Goal: Task Accomplishment & Management: Manage account settings

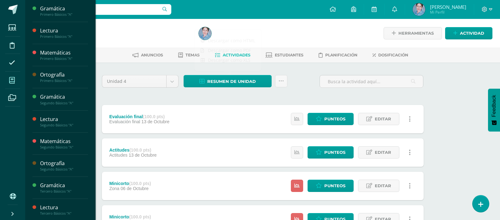
click at [12, 80] on icon at bounding box center [12, 80] width 6 height 6
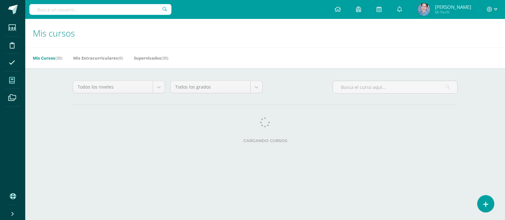
click at [64, 141] on div "Todos los niveles Todos los niveles Básicos Preprimaria Primaria Bachillerato e…" at bounding box center [265, 113] width 410 height 90
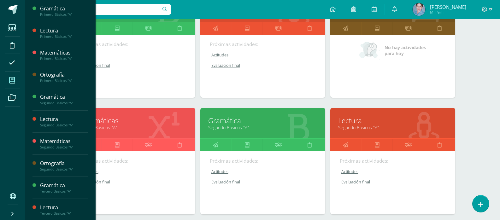
scroll to position [221, 0]
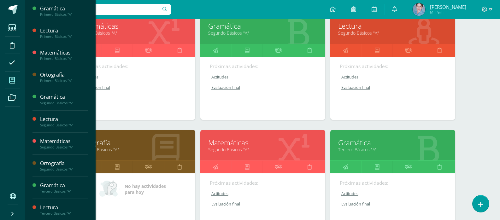
click at [213, 142] on link "Matemáticas" at bounding box center [262, 143] width 109 height 10
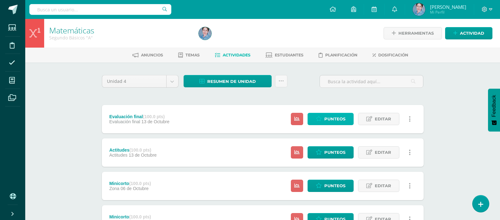
click at [327, 116] on span "Punteos" at bounding box center [335, 119] width 21 height 12
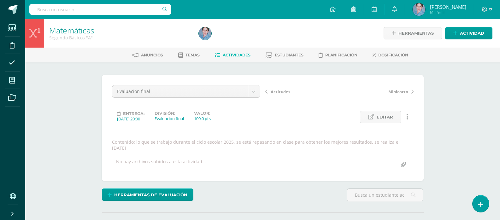
scroll to position [158, 0]
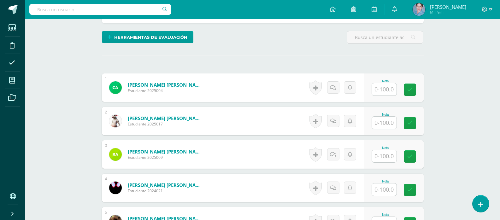
click at [382, 84] on input "text" at bounding box center [384, 89] width 25 height 12
type input "1"
click at [415, 87] on icon at bounding box center [415, 89] width 6 height 5
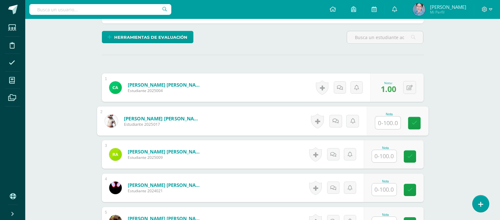
click at [391, 117] on input "text" at bounding box center [387, 123] width 25 height 13
type input "64"
drag, startPoint x: 413, startPoint y: 115, endPoint x: 392, endPoint y: 149, distance: 40.0
click at [414, 121] on icon at bounding box center [415, 123] width 6 height 5
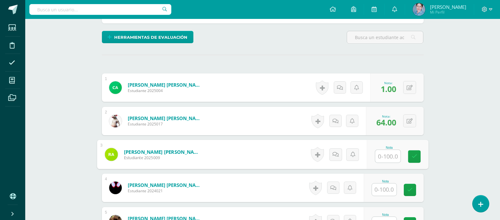
click at [384, 150] on input "text" at bounding box center [387, 156] width 25 height 13
type input "70"
drag, startPoint x: 415, startPoint y: 150, endPoint x: 387, endPoint y: 180, distance: 40.7
click at [416, 154] on icon at bounding box center [415, 156] width 6 height 5
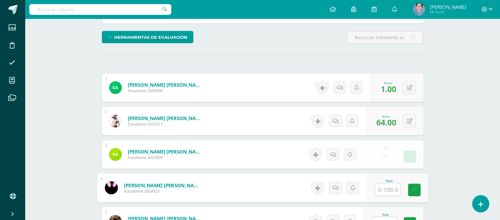
click at [387, 184] on input "text" at bounding box center [387, 190] width 25 height 13
type input "1"
drag, startPoint x: 416, startPoint y: 182, endPoint x: 406, endPoint y: 200, distance: 21.2
click at [415, 188] on icon at bounding box center [415, 190] width 6 height 5
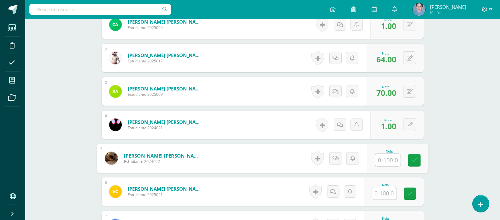
click at [390, 154] on input "text" at bounding box center [387, 160] width 25 height 13
type input "80"
click at [412, 159] on link at bounding box center [414, 160] width 13 height 13
click at [387, 189] on input "text" at bounding box center [384, 194] width 25 height 12
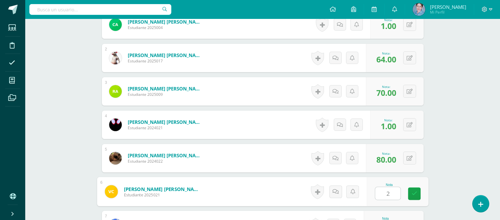
type input "27"
click at [416, 191] on icon at bounding box center [415, 193] width 6 height 5
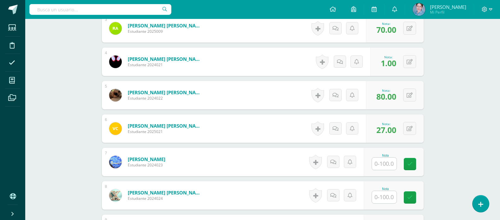
click at [383, 158] on input "text" at bounding box center [384, 164] width 25 height 12
type input "51"
drag, startPoint x: 414, startPoint y: 158, endPoint x: 382, endPoint y: 186, distance: 42.2
click at [413, 162] on icon at bounding box center [415, 164] width 6 height 5
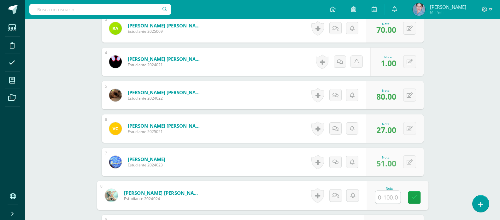
click at [383, 191] on input "text" at bounding box center [387, 197] width 25 height 13
type input "80"
click at [417, 192] on link at bounding box center [414, 198] width 13 height 13
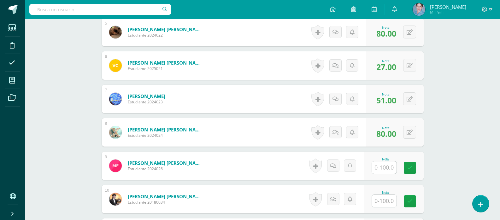
click at [386, 162] on input "text" at bounding box center [384, 168] width 25 height 12
type input "79"
click at [415, 165] on icon at bounding box center [415, 167] width 6 height 5
click at [386, 195] on input "text" at bounding box center [387, 201] width 25 height 13
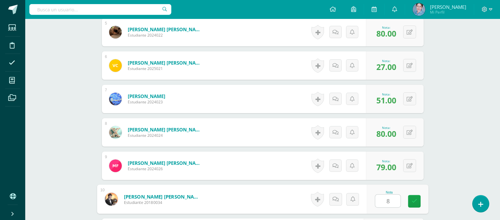
type input "88"
click at [416, 195] on link at bounding box center [414, 201] width 13 height 13
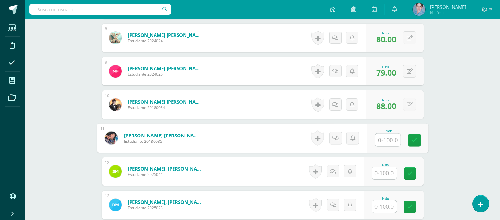
click at [392, 134] on input "text" at bounding box center [387, 140] width 25 height 13
click at [389, 136] on input "text" at bounding box center [387, 140] width 25 height 13
type input "0"
click at [411, 135] on link at bounding box center [414, 140] width 13 height 13
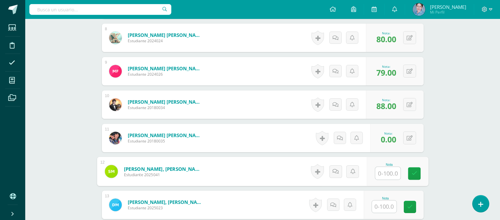
click at [381, 167] on input "text" at bounding box center [387, 173] width 25 height 13
type input "88"
click at [414, 171] on icon at bounding box center [415, 173] width 6 height 5
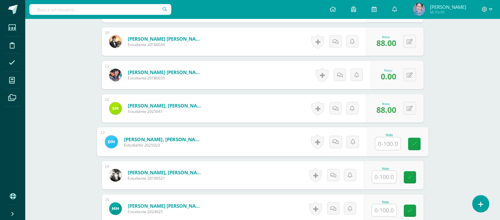
click at [390, 139] on input "text" at bounding box center [387, 144] width 25 height 13
type input "20"
click at [413, 141] on icon at bounding box center [415, 143] width 6 height 5
click at [387, 171] on input "text" at bounding box center [384, 177] width 25 height 12
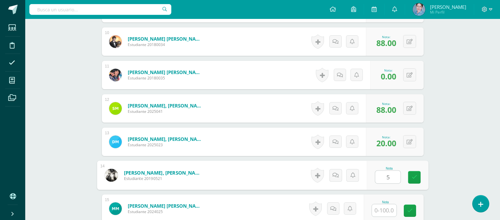
type input "52"
click at [413, 175] on icon at bounding box center [415, 177] width 6 height 5
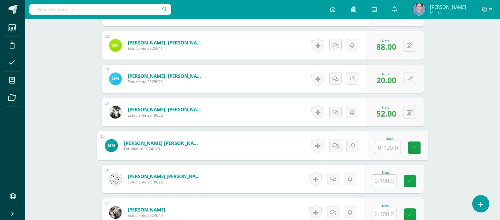
click at [388, 141] on input "text" at bounding box center [387, 147] width 25 height 13
type input "72"
click at [419, 142] on link at bounding box center [414, 148] width 13 height 13
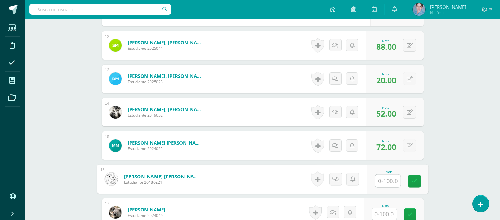
click at [389, 175] on input "text" at bounding box center [387, 181] width 25 height 13
type input "72"
click at [419, 175] on link at bounding box center [414, 181] width 13 height 13
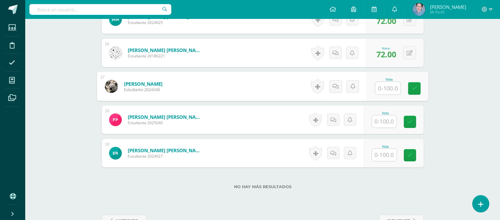
click at [386, 82] on input "text" at bounding box center [387, 88] width 25 height 13
type input "41"
click at [413, 86] on icon at bounding box center [415, 88] width 6 height 5
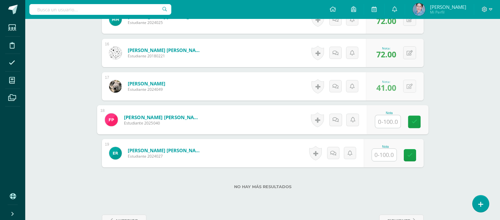
click at [383, 116] on input "text" at bounding box center [387, 122] width 25 height 13
type input "54"
click at [416, 119] on icon at bounding box center [415, 121] width 6 height 5
click at [387, 149] on input "text" at bounding box center [384, 155] width 25 height 12
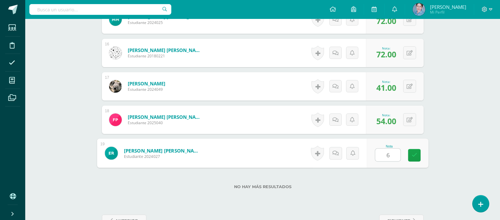
type input "60"
click at [416, 153] on icon at bounding box center [415, 155] width 6 height 5
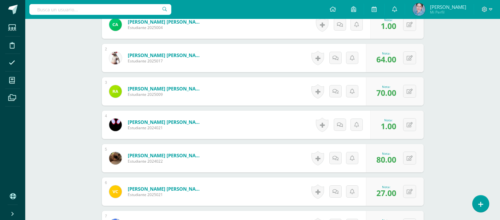
scroll to position [32, 0]
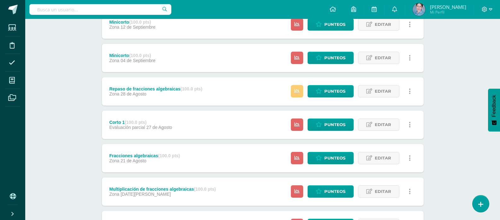
scroll to position [398, 0]
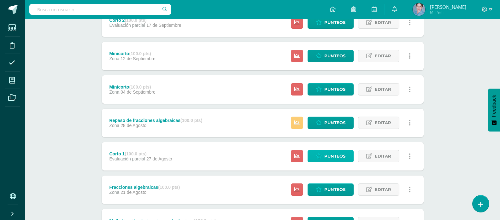
click at [332, 157] on span "Punteos" at bounding box center [335, 157] width 21 height 12
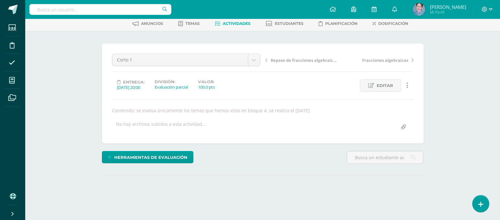
scroll to position [78, 0]
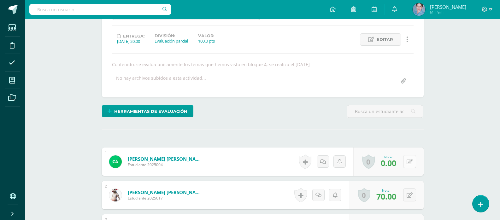
click at [409, 163] on button at bounding box center [410, 161] width 13 height 13
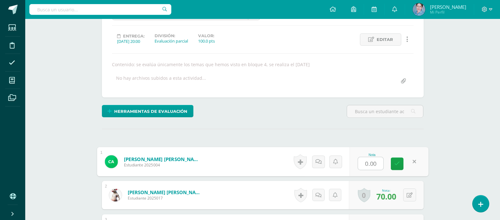
type input "1"
click at [399, 165] on icon at bounding box center [398, 163] width 6 height 5
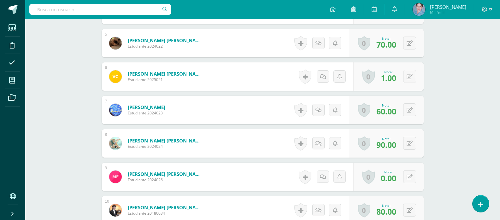
scroll to position [362, 0]
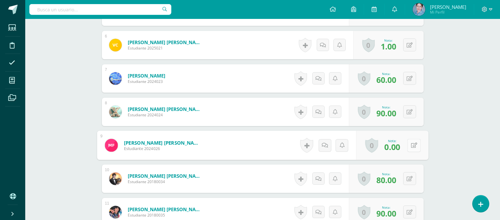
click at [410, 145] on button at bounding box center [414, 145] width 13 height 13
type input "79"
click at [398, 146] on icon at bounding box center [398, 147] width 6 height 5
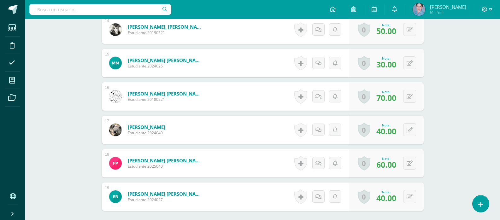
scroll to position [708, 0]
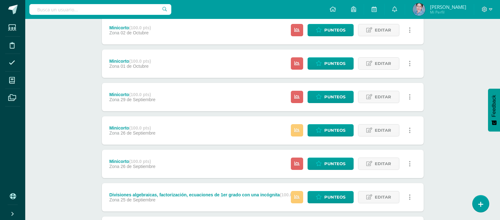
scroll to position [253, 0]
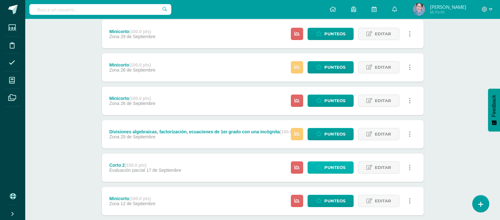
click at [330, 169] on span "Punteos" at bounding box center [335, 168] width 21 height 12
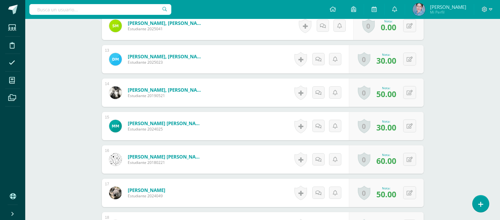
scroll to position [550, 0]
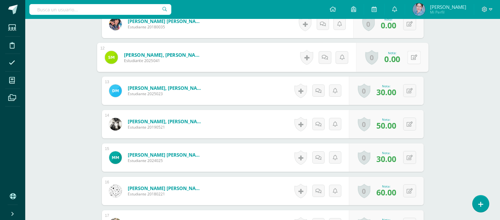
click at [411, 58] on icon at bounding box center [414, 57] width 6 height 5
type input "88"
click at [400, 57] on link at bounding box center [397, 59] width 13 height 13
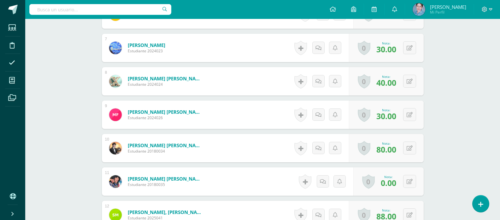
scroll to position [361, 0]
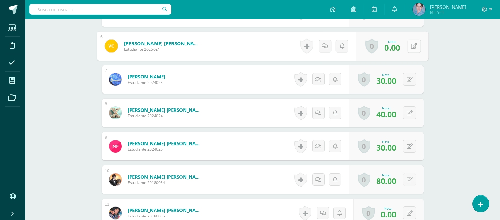
click at [411, 45] on icon at bounding box center [414, 45] width 6 height 5
type input "27"
click at [394, 45] on link at bounding box center [397, 48] width 13 height 13
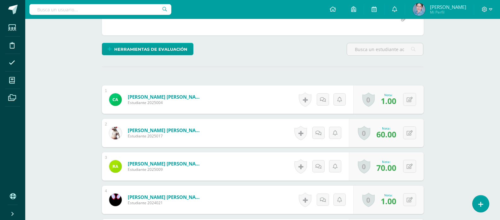
scroll to position [0, 0]
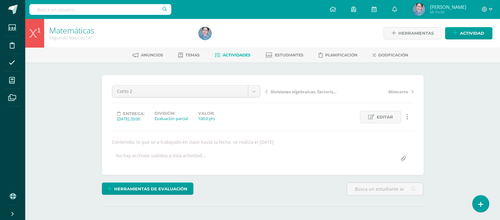
click at [218, 57] on icon at bounding box center [217, 55] width 5 height 5
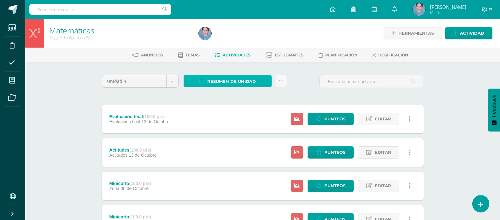
click at [202, 83] on icon at bounding box center [202, 81] width 5 height 5
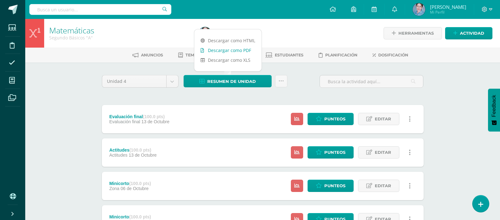
click at [202, 50] on icon at bounding box center [202, 50] width 3 height 4
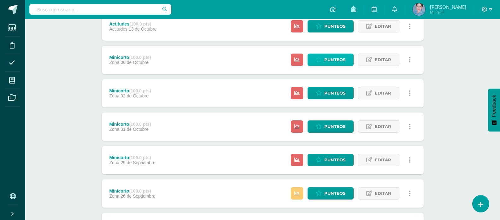
click at [336, 59] on span "Punteos" at bounding box center [335, 60] width 21 height 12
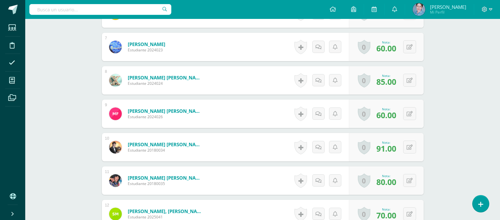
scroll to position [457, 0]
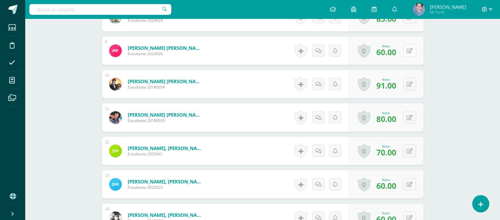
click at [411, 49] on icon at bounding box center [410, 50] width 6 height 5
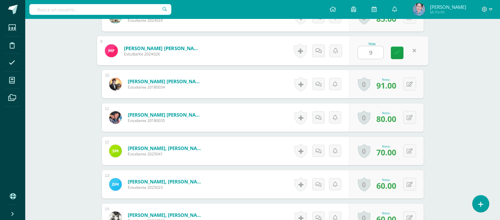
type input "90"
click at [400, 51] on icon at bounding box center [398, 52] width 6 height 5
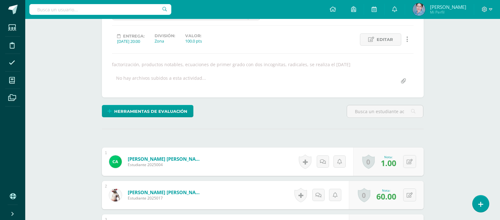
scroll to position [0, 0]
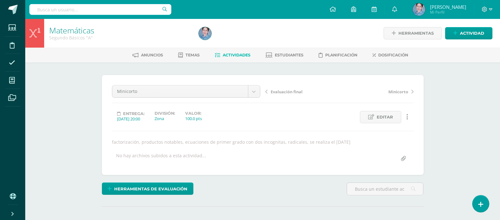
click at [215, 54] on icon at bounding box center [217, 55] width 5 height 5
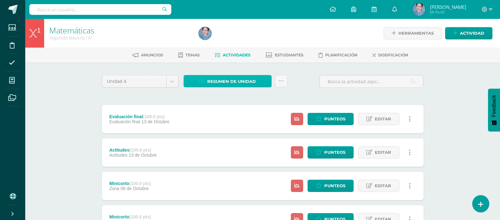
click at [205, 80] on icon at bounding box center [202, 81] width 5 height 5
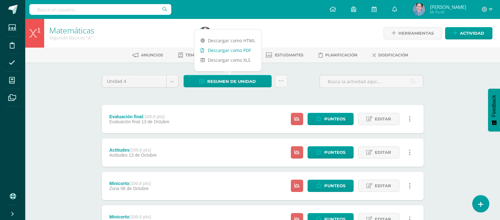
click at [202, 51] on icon at bounding box center [202, 50] width 3 height 4
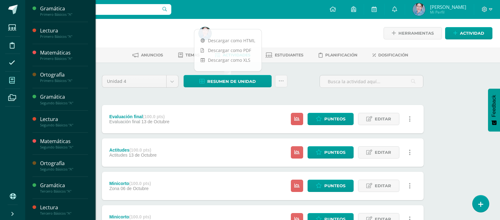
click at [12, 78] on icon at bounding box center [12, 80] width 6 height 6
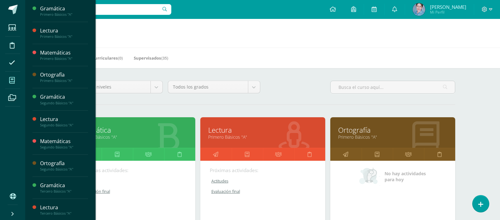
click at [214, 132] on link "Lectura" at bounding box center [262, 130] width 109 height 10
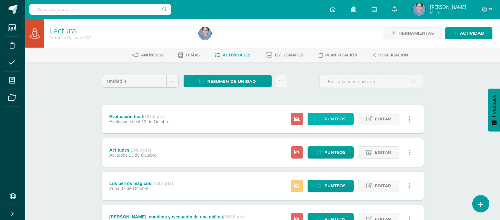
click at [338, 119] on span "Punteos" at bounding box center [335, 119] width 21 height 12
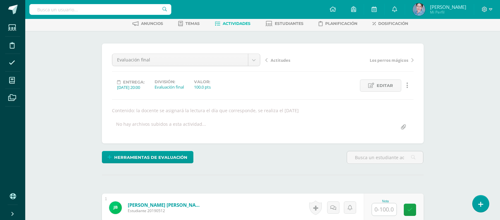
scroll to position [158, 0]
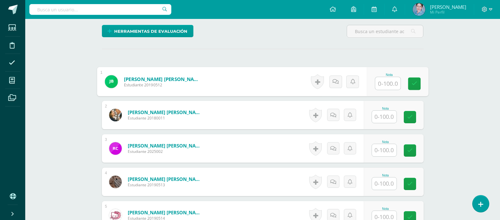
click at [384, 82] on input "text" at bounding box center [387, 83] width 25 height 13
click at [396, 84] on input "text" at bounding box center [387, 83] width 25 height 13
type input "60"
drag, startPoint x: 414, startPoint y: 83, endPoint x: 400, endPoint y: 95, distance: 18.1
click at [413, 83] on icon at bounding box center [415, 83] width 6 height 5
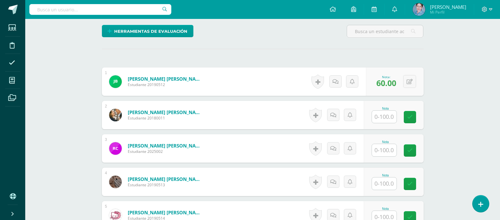
click at [388, 116] on input "text" at bounding box center [384, 117] width 25 height 12
type input "85"
drag, startPoint x: 411, startPoint y: 115, endPoint x: 389, endPoint y: 152, distance: 43.4
click at [411, 118] on link at bounding box center [414, 117] width 13 height 13
click at [389, 153] on input "text" at bounding box center [384, 150] width 25 height 12
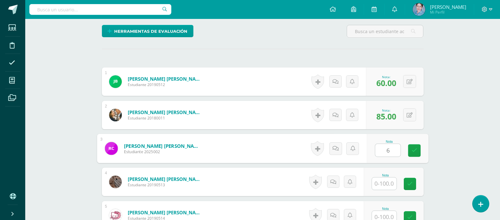
type input "65"
click at [415, 150] on icon at bounding box center [415, 150] width 6 height 5
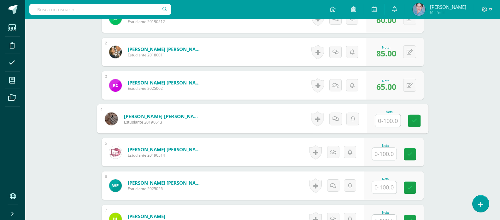
click at [389, 120] on input "text" at bounding box center [387, 121] width 25 height 13
drag, startPoint x: 414, startPoint y: 121, endPoint x: 384, endPoint y: 153, distance: 44.5
click at [408, 134] on div "Nota 80" at bounding box center [398, 119] width 62 height 29
type input "80"
click at [384, 153] on input "text" at bounding box center [384, 154] width 25 height 12
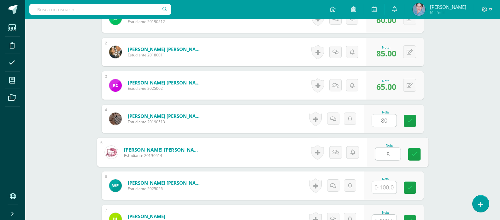
type input "80"
drag, startPoint x: 412, startPoint y: 154, endPoint x: 413, endPoint y: 129, distance: 24.6
click at [413, 150] on link at bounding box center [414, 154] width 13 height 13
click at [410, 119] on icon at bounding box center [410, 120] width 5 height 5
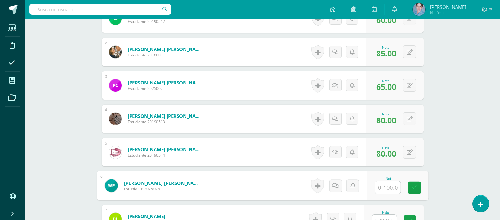
click at [382, 187] on input "text" at bounding box center [387, 188] width 25 height 13
type input "60"
drag, startPoint x: 414, startPoint y: 188, endPoint x: 417, endPoint y: 183, distance: 5.4
click at [416, 184] on link at bounding box center [414, 188] width 13 height 13
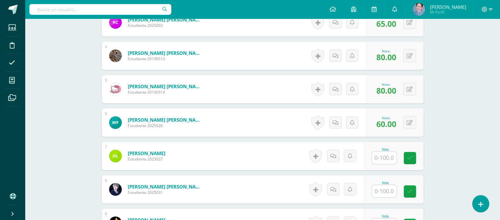
scroll to position [316, 0]
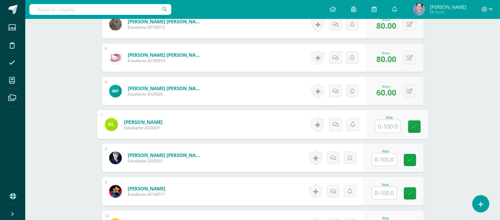
click at [386, 122] on input "text" at bounding box center [387, 126] width 25 height 13
type input "60"
click at [412, 124] on icon at bounding box center [415, 126] width 6 height 5
click at [386, 162] on input "text" at bounding box center [384, 160] width 25 height 12
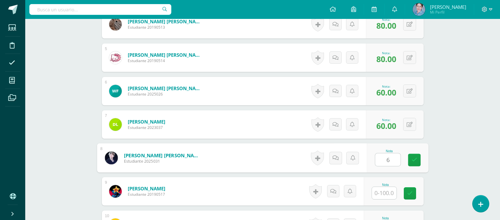
type input "60"
click at [416, 160] on icon at bounding box center [415, 160] width 6 height 5
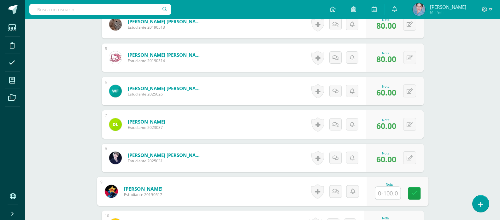
click at [383, 194] on input "text" at bounding box center [387, 193] width 25 height 13
type input "60"
click at [416, 191] on icon at bounding box center [415, 193] width 6 height 5
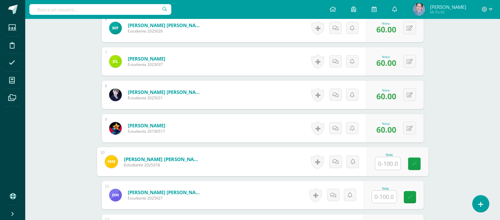
click at [386, 162] on input "text" at bounding box center [387, 164] width 25 height 13
type input "60"
click at [416, 162] on icon at bounding box center [415, 163] width 6 height 5
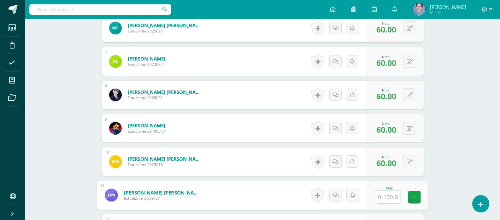
click at [384, 197] on input "text" at bounding box center [387, 197] width 25 height 13
type input "60"
click at [414, 196] on icon at bounding box center [415, 197] width 6 height 5
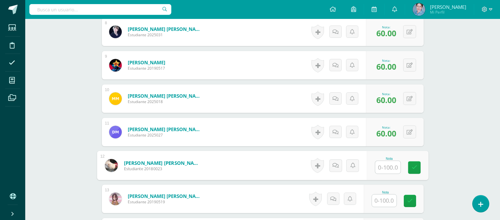
click at [392, 167] on input "text" at bounding box center [387, 167] width 25 height 13
type input "60"
click at [414, 167] on icon at bounding box center [415, 167] width 6 height 5
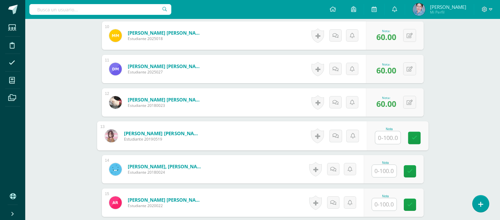
click at [391, 136] on input "text" at bounding box center [387, 138] width 25 height 13
type input "65"
drag, startPoint x: 416, startPoint y: 137, endPoint x: 397, endPoint y: 168, distance: 36.6
click at [413, 142] on link at bounding box center [414, 138] width 13 height 13
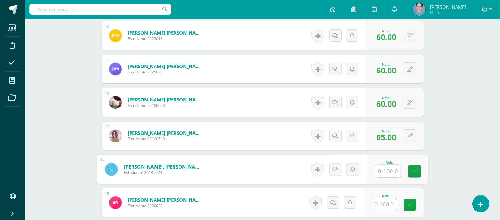
click at [387, 171] on input "text" at bounding box center [387, 171] width 25 height 13
type input "90"
click at [412, 171] on icon at bounding box center [415, 171] width 6 height 5
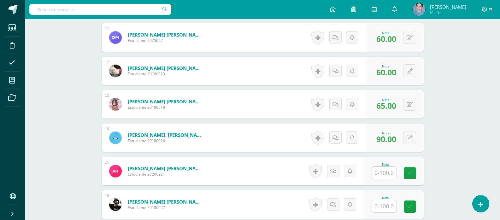
click at [386, 174] on input "text" at bounding box center [384, 173] width 25 height 12
type input "60"
click at [414, 171] on icon at bounding box center [415, 173] width 6 height 5
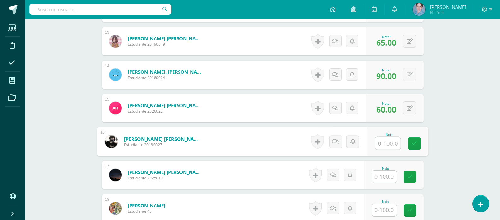
click at [386, 145] on input "text" at bounding box center [387, 143] width 25 height 13
drag, startPoint x: 417, startPoint y: 148, endPoint x: 403, endPoint y: 171, distance: 26.4
click at [417, 149] on link at bounding box center [414, 144] width 13 height 13
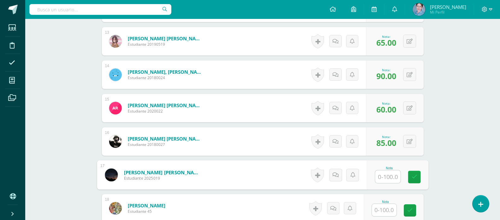
click at [388, 177] on input "text" at bounding box center [387, 177] width 25 height 13
click at [413, 140] on button at bounding box center [410, 141] width 13 height 13
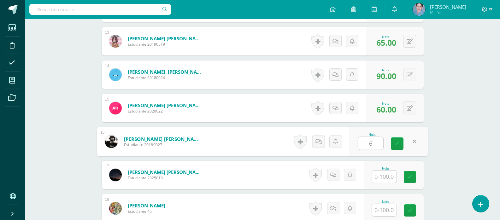
type input "60"
click at [393, 139] on link at bounding box center [397, 144] width 13 height 13
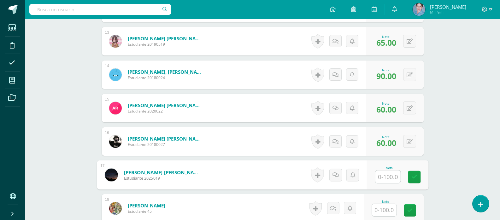
click at [379, 177] on input "text" at bounding box center [387, 177] width 25 height 13
type input "85"
click at [414, 176] on icon at bounding box center [415, 177] width 6 height 5
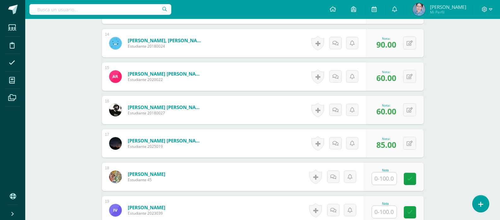
click at [386, 179] on input "text" at bounding box center [384, 179] width 25 height 12
type input "60"
click at [413, 174] on link at bounding box center [414, 179] width 13 height 13
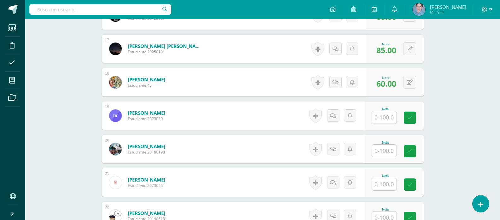
click at [388, 117] on input "text" at bounding box center [384, 117] width 25 height 12
type input "80"
drag, startPoint x: 415, startPoint y: 115, endPoint x: 401, endPoint y: 139, distance: 27.4
click at [415, 115] on icon at bounding box center [415, 117] width 6 height 5
click at [386, 153] on input "text" at bounding box center [384, 151] width 25 height 12
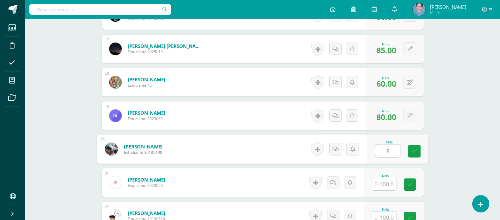
type input "85"
click at [416, 147] on link at bounding box center [414, 151] width 13 height 13
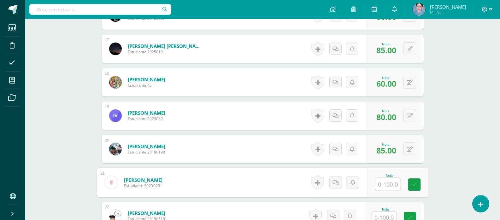
click at [386, 181] on input "text" at bounding box center [387, 184] width 25 height 13
type input "85"
click at [415, 184] on icon at bounding box center [415, 184] width 6 height 5
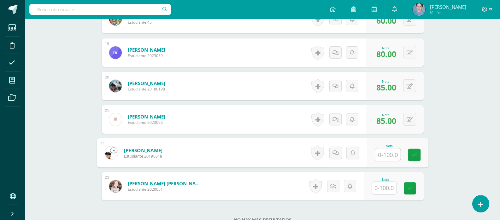
click at [390, 157] on input "text" at bounding box center [387, 155] width 25 height 13
type input "85"
click at [416, 154] on icon at bounding box center [415, 155] width 6 height 5
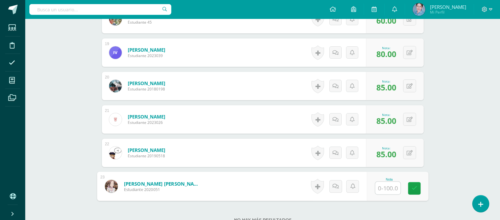
click at [389, 190] on input "text" at bounding box center [387, 188] width 25 height 13
type input "60"
click at [417, 187] on link at bounding box center [414, 188] width 13 height 13
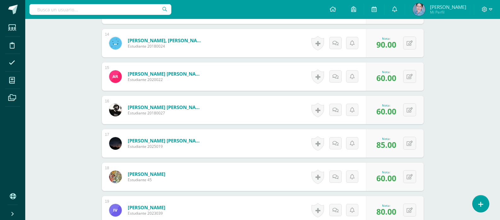
scroll to position [695, 0]
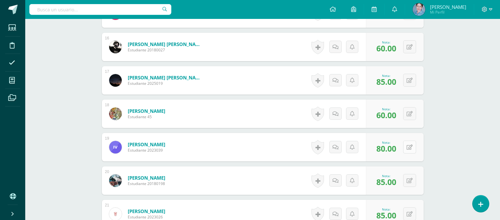
click at [410, 147] on button at bounding box center [410, 147] width 13 height 13
type input "70"
click at [398, 148] on icon at bounding box center [398, 149] width 6 height 5
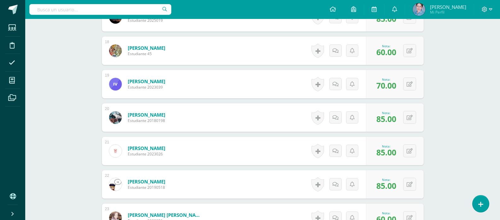
scroll to position [789, 0]
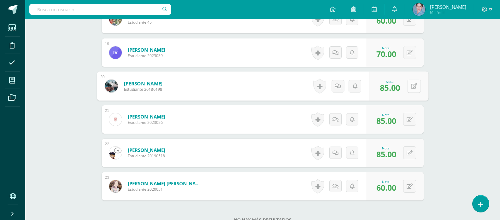
click at [409, 87] on button at bounding box center [414, 86] width 13 height 13
type input "80"
click at [398, 86] on icon at bounding box center [398, 88] width 6 height 5
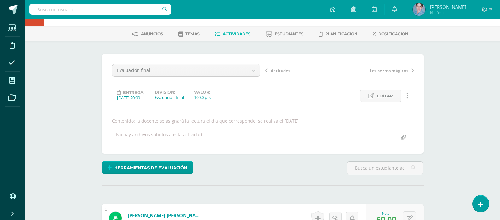
scroll to position [0, 0]
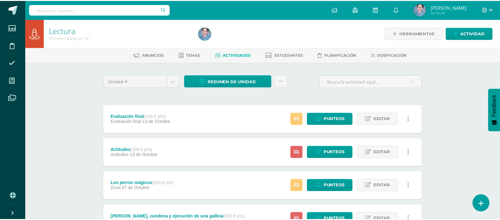
scroll to position [221, 0]
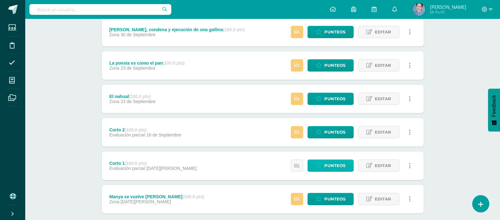
click at [330, 167] on span "Punteos" at bounding box center [335, 166] width 21 height 12
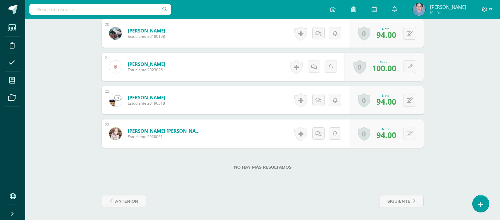
scroll to position [811, 0]
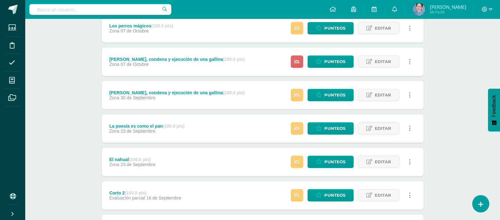
scroll to position [221, 0]
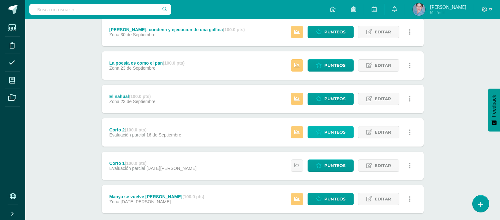
click at [332, 131] on span "Punteos" at bounding box center [335, 133] width 21 height 12
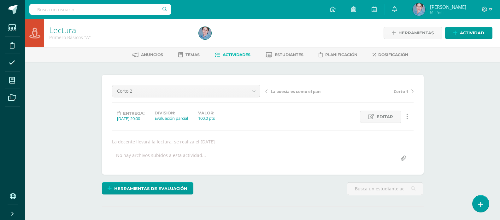
scroll to position [158, 0]
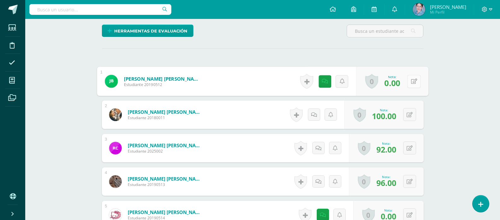
click at [410, 81] on button at bounding box center [414, 81] width 13 height 13
type input "60"
click at [398, 83] on icon at bounding box center [398, 83] width 6 height 5
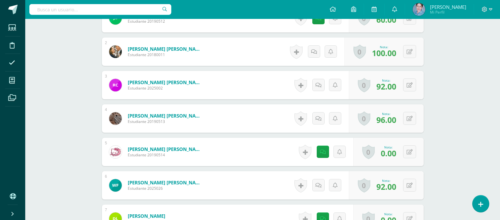
scroll to position [284, 0]
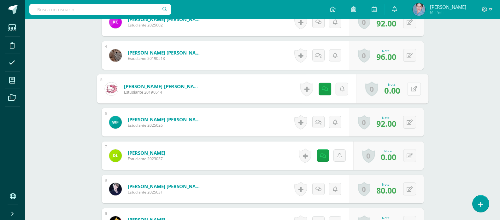
click at [411, 88] on icon at bounding box center [414, 88] width 6 height 5
type input "80"
click at [396, 89] on icon at bounding box center [398, 90] width 6 height 5
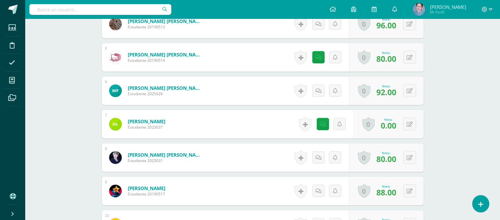
scroll to position [348, 0]
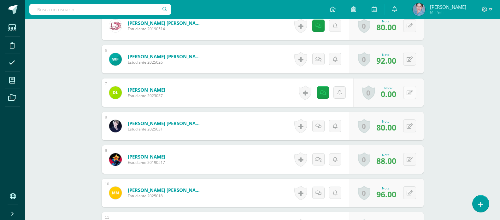
click at [408, 93] on button at bounding box center [410, 92] width 13 height 13
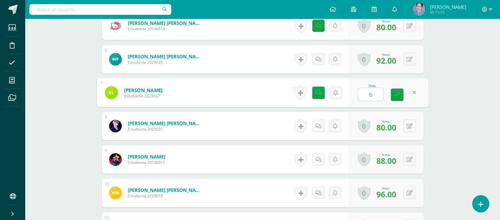
type input "60"
click at [398, 93] on icon at bounding box center [398, 94] width 6 height 5
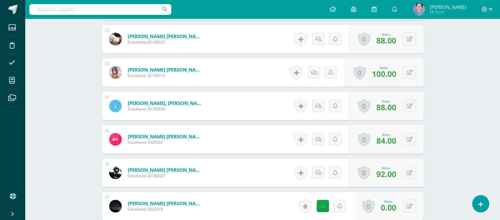
scroll to position [600, 0]
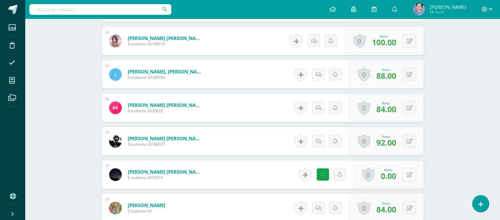
click at [411, 176] on icon at bounding box center [410, 174] width 6 height 5
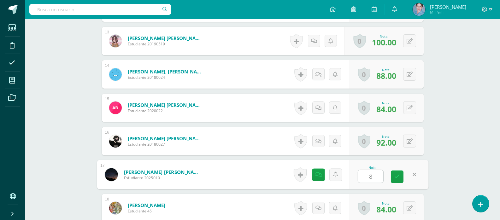
type input "85"
click at [395, 177] on icon at bounding box center [398, 176] width 6 height 5
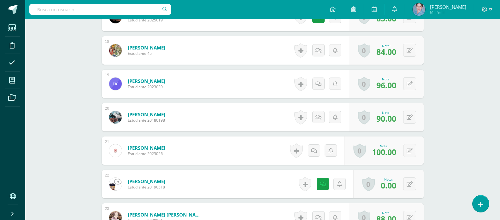
scroll to position [790, 0]
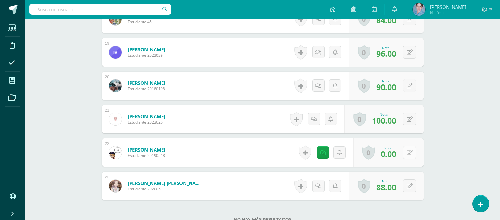
click at [408, 152] on button at bounding box center [410, 152] width 13 height 13
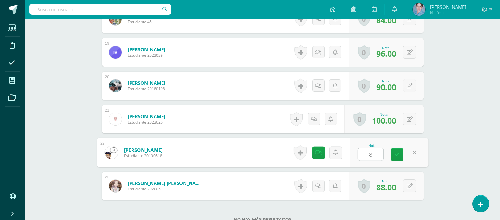
type input "85"
click at [398, 154] on icon at bounding box center [398, 154] width 6 height 5
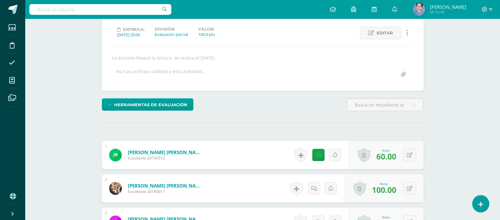
scroll to position [0, 0]
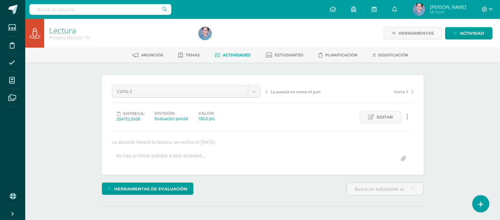
click at [217, 56] on icon at bounding box center [217, 55] width 5 height 5
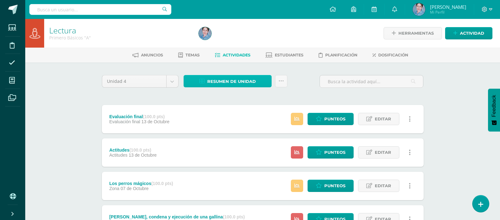
click at [202, 82] on icon at bounding box center [202, 81] width 5 height 5
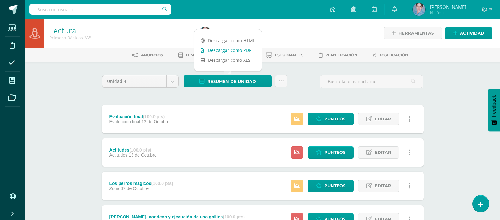
click at [200, 49] on link "Descargar como PDF" at bounding box center [227, 50] width 67 height 10
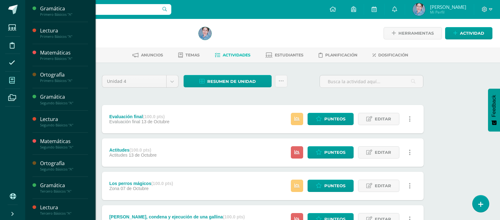
click at [13, 80] on icon at bounding box center [12, 80] width 6 height 6
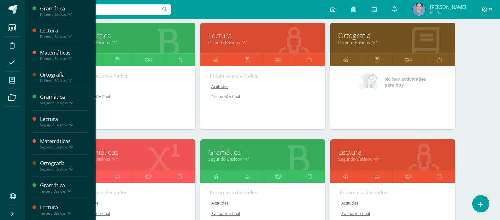
scroll to position [126, 0]
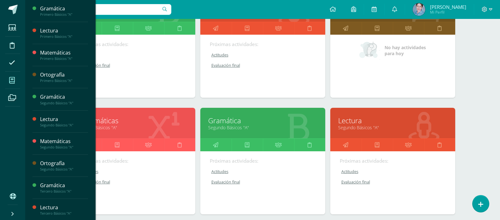
click at [351, 123] on link "Lectura" at bounding box center [392, 121] width 109 height 10
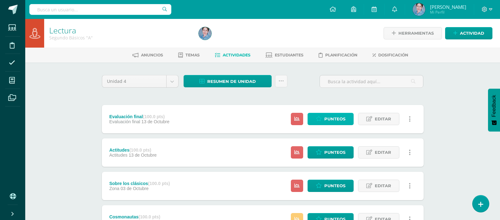
click at [336, 123] on span "Punteos" at bounding box center [335, 119] width 21 height 12
click at [336, 119] on span "Punteos" at bounding box center [335, 119] width 21 height 12
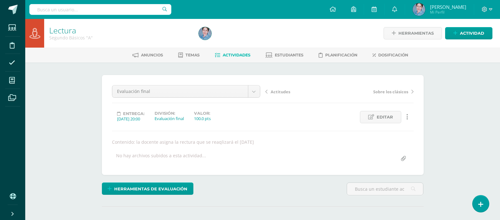
scroll to position [78, 0]
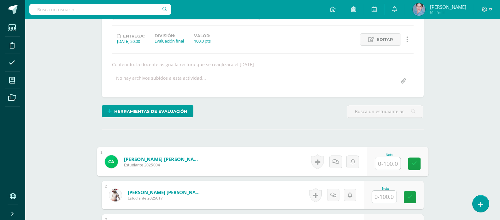
click at [389, 167] on input "text" at bounding box center [387, 164] width 25 height 13
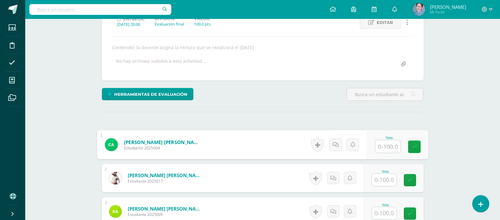
scroll to position [126, 0]
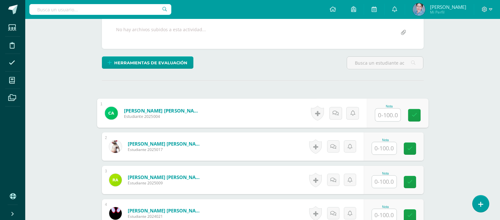
click at [387, 113] on input "text" at bounding box center [387, 115] width 25 height 13
click at [413, 113] on icon at bounding box center [415, 115] width 6 height 5
type input "60"
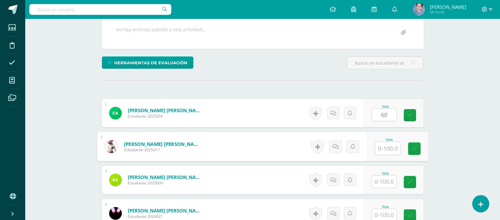
click at [390, 149] on input "text" at bounding box center [387, 148] width 25 height 13
type input "60"
drag, startPoint x: 416, startPoint y: 146, endPoint x: 394, endPoint y: 179, distance: 40.4
click at [416, 147] on icon at bounding box center [415, 148] width 6 height 5
click at [385, 182] on input "text" at bounding box center [384, 182] width 25 height 12
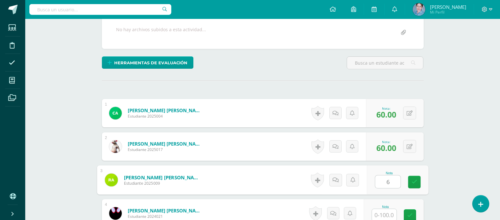
type input "60"
click at [416, 182] on icon at bounding box center [415, 182] width 6 height 5
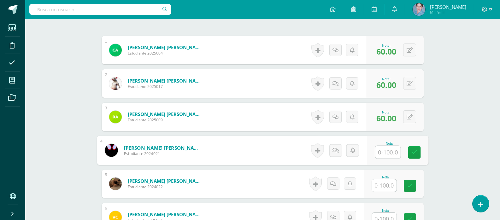
click at [385, 153] on input "text" at bounding box center [387, 152] width 25 height 13
type input "60"
click at [412, 148] on link at bounding box center [414, 153] width 13 height 13
click at [382, 188] on input "text" at bounding box center [384, 186] width 25 height 12
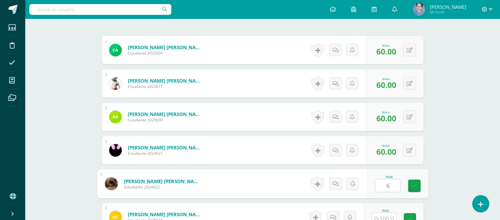
type input "60"
click at [414, 186] on icon at bounding box center [415, 185] width 6 height 5
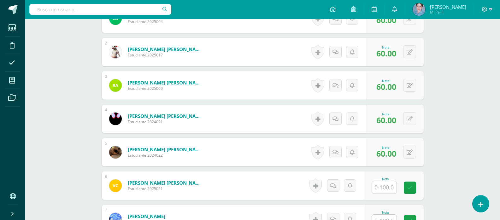
click at [388, 189] on input "text" at bounding box center [384, 188] width 25 height 12
type input "60"
click at [413, 188] on icon at bounding box center [415, 187] width 6 height 5
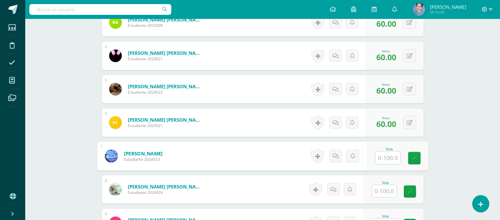
click at [385, 155] on input "text" at bounding box center [387, 158] width 25 height 13
type input "75"
drag, startPoint x: 413, startPoint y: 155, endPoint x: 399, endPoint y: 176, distance: 25.0
click at [414, 156] on icon at bounding box center [415, 158] width 6 height 5
click at [387, 190] on input "text" at bounding box center [384, 191] width 25 height 12
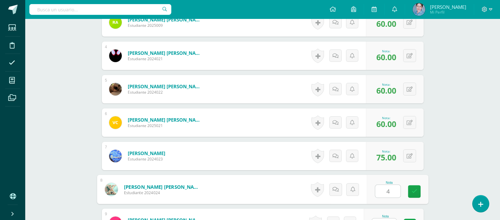
type input "40"
click at [416, 191] on icon at bounding box center [415, 191] width 6 height 5
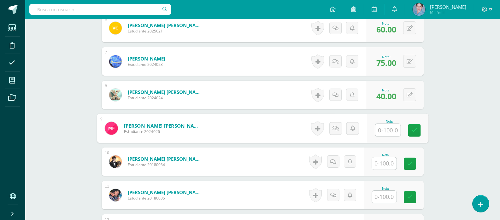
click at [384, 127] on input "text" at bounding box center [387, 130] width 25 height 13
type input "60"
click at [416, 131] on icon at bounding box center [415, 130] width 6 height 5
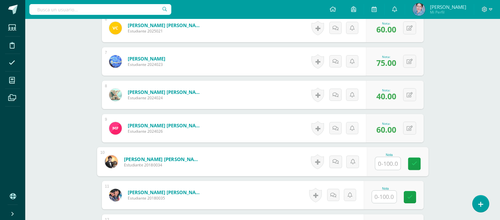
click at [381, 165] on input "text" at bounding box center [387, 164] width 25 height 13
type input "60"
click at [415, 162] on icon at bounding box center [415, 163] width 6 height 5
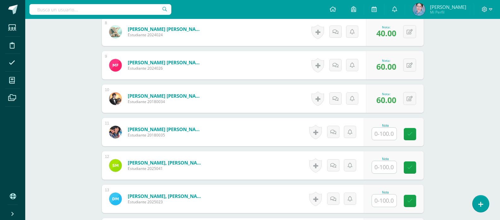
click at [383, 134] on input "text" at bounding box center [384, 134] width 25 height 12
type input "0"
drag, startPoint x: 416, startPoint y: 134, endPoint x: 374, endPoint y: 166, distance: 52.6
click at [414, 135] on icon at bounding box center [415, 134] width 6 height 5
click at [383, 167] on input "text" at bounding box center [384, 167] width 25 height 12
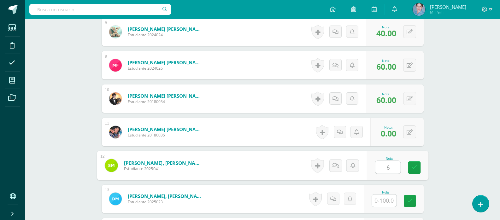
type input "65"
click at [412, 166] on icon at bounding box center [415, 167] width 6 height 5
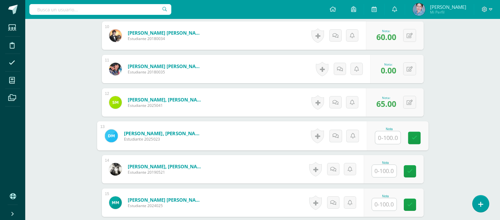
click at [388, 138] on input "text" at bounding box center [387, 138] width 25 height 13
type input "80"
drag, startPoint x: 419, startPoint y: 137, endPoint x: 389, endPoint y: 158, distance: 37.0
click at [416, 139] on link at bounding box center [414, 138] width 13 height 13
click at [386, 171] on input "text" at bounding box center [384, 171] width 25 height 12
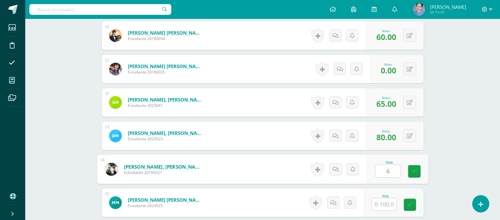
type input "60"
click at [415, 169] on icon at bounding box center [415, 171] width 6 height 5
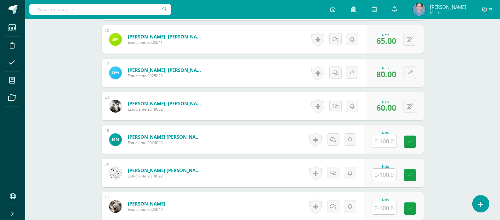
click at [389, 140] on input "text" at bounding box center [384, 141] width 25 height 12
type input "60"
click at [415, 141] on icon at bounding box center [415, 141] width 6 height 5
click at [388, 175] on input "text" at bounding box center [384, 175] width 25 height 12
type input "60"
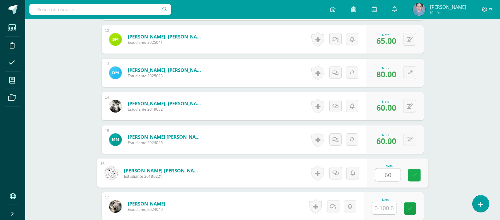
click at [415, 176] on icon at bounding box center [415, 175] width 6 height 5
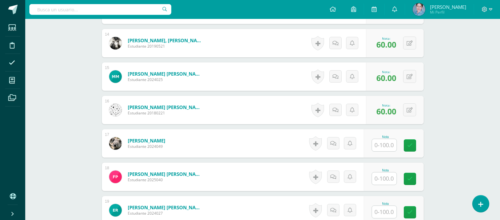
click at [389, 145] on input "text" at bounding box center [384, 145] width 25 height 12
type input "60"
click at [416, 142] on link at bounding box center [414, 146] width 13 height 13
click at [416, 146] on button at bounding box center [410, 143] width 13 height 13
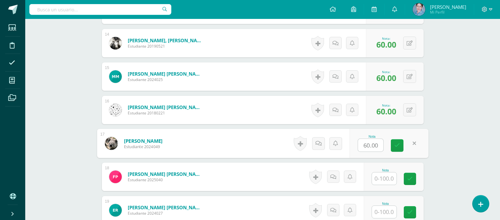
click at [390, 178] on input "text" at bounding box center [384, 179] width 25 height 12
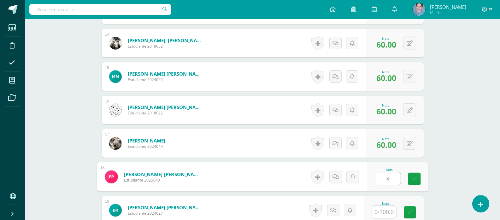
type input "40"
click at [413, 176] on icon at bounding box center [415, 178] width 6 height 5
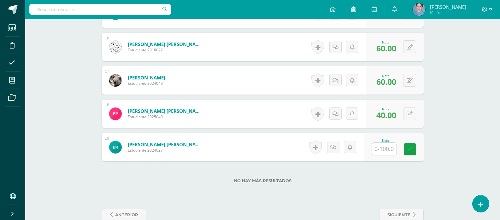
click at [381, 147] on input "text" at bounding box center [384, 149] width 25 height 12
type input "65"
click at [417, 147] on link at bounding box center [414, 149] width 13 height 13
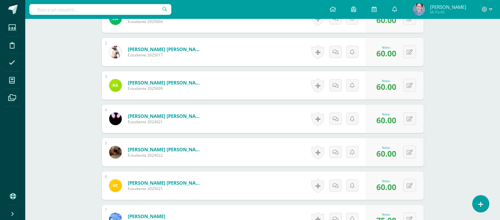
scroll to position [95, 0]
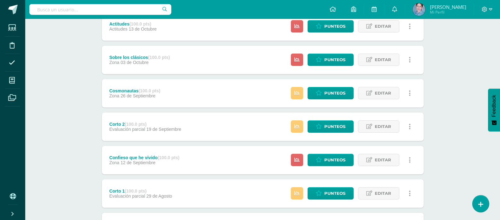
scroll to position [223, 0]
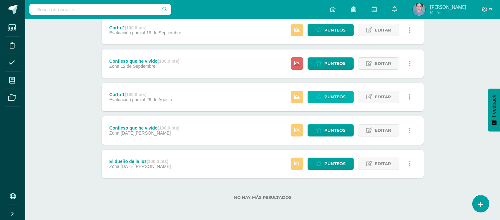
click at [330, 97] on span "Punteos" at bounding box center [335, 97] width 21 height 12
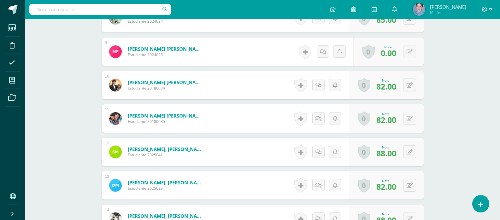
scroll to position [424, 0]
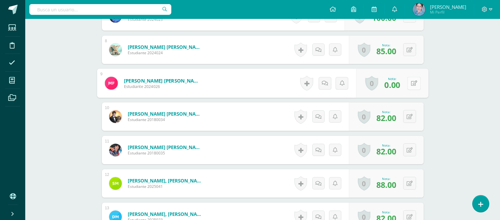
click at [409, 83] on button at bounding box center [414, 83] width 13 height 13
type input "60"
click at [400, 83] on icon at bounding box center [398, 85] width 6 height 5
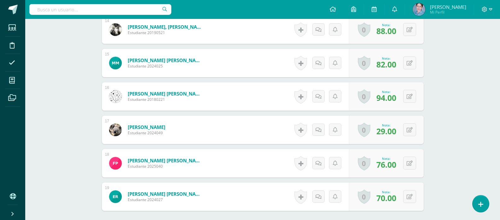
scroll to position [708, 0]
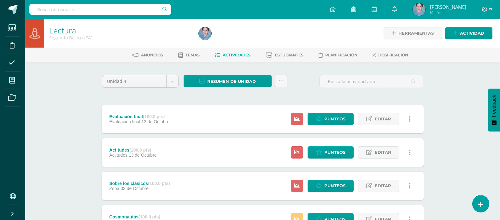
scroll to position [158, 0]
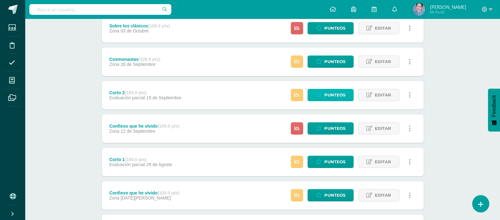
click at [334, 95] on span "Punteos" at bounding box center [335, 95] width 21 height 12
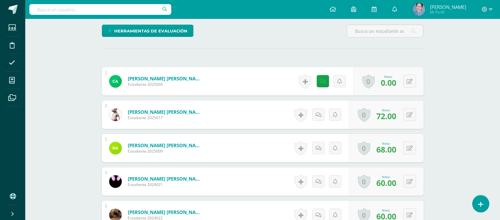
scroll to position [127, 0]
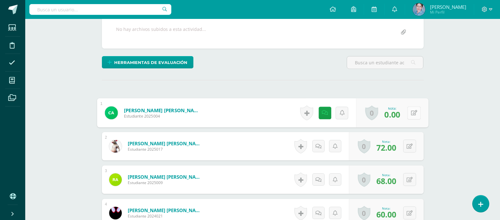
click at [408, 112] on button at bounding box center [414, 112] width 13 height 13
type input "60"
click at [395, 115] on icon at bounding box center [398, 114] width 6 height 5
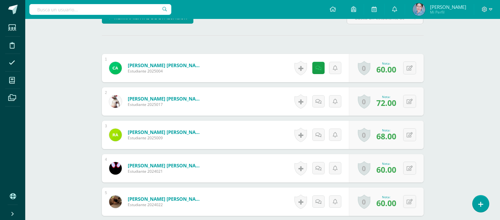
scroll to position [140, 0]
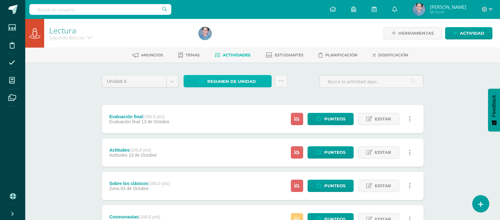
click at [201, 80] on icon at bounding box center [202, 81] width 5 height 5
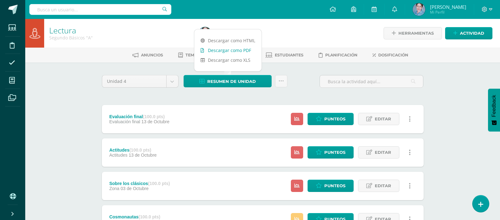
click at [201, 49] on icon at bounding box center [202, 50] width 3 height 4
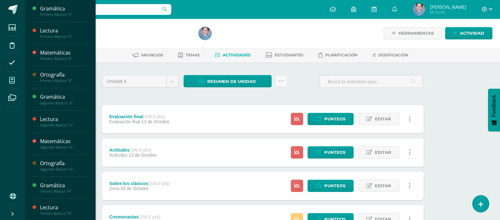
click at [13, 81] on icon at bounding box center [12, 80] width 6 height 6
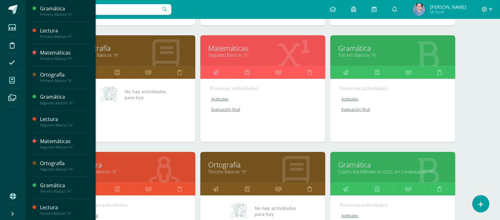
scroll to position [347, 0]
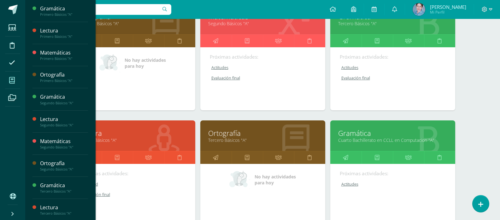
click at [101, 137] on link "Lectura" at bounding box center [132, 134] width 109 height 10
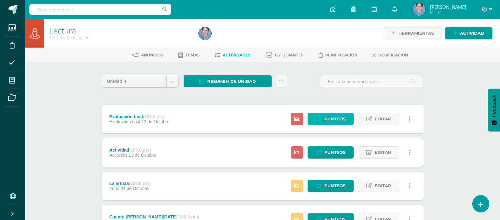
click at [332, 118] on span "Punteos" at bounding box center [335, 119] width 21 height 12
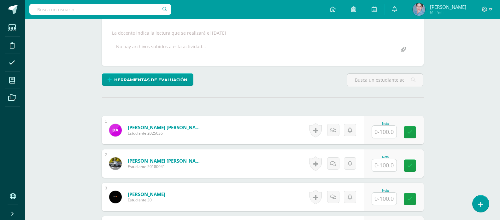
scroll to position [141, 0]
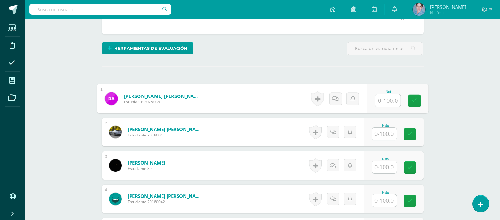
click at [388, 100] on input "text" at bounding box center [387, 100] width 25 height 13
type input "25"
drag, startPoint x: 414, startPoint y: 100, endPoint x: 389, endPoint y: 141, distance: 47.5
click at [414, 105] on link at bounding box center [414, 101] width 13 height 13
click at [386, 133] on input "text" at bounding box center [384, 134] width 25 height 12
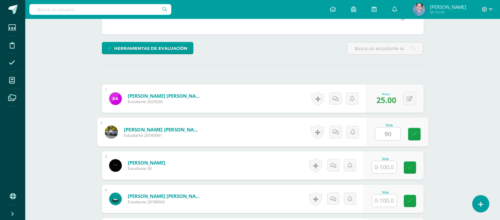
drag, startPoint x: 416, startPoint y: 132, endPoint x: 372, endPoint y: 170, distance: 58.1
click at [416, 133] on icon at bounding box center [415, 134] width 6 height 5
type input "90"
click at [382, 167] on input "text" at bounding box center [384, 167] width 25 height 12
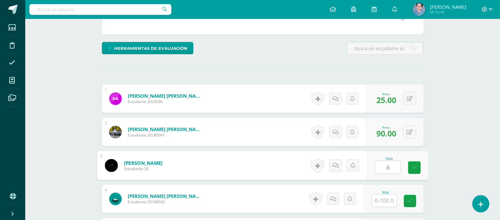
type input "60"
drag, startPoint x: 413, startPoint y: 165, endPoint x: 405, endPoint y: 183, distance: 18.9
click at [413, 166] on icon at bounding box center [415, 167] width 6 height 5
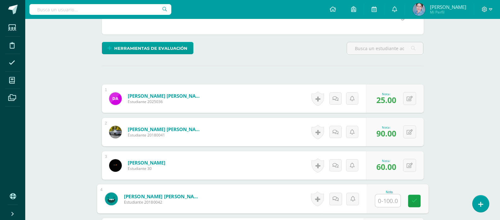
click at [389, 199] on input "text" at bounding box center [387, 201] width 25 height 13
type input "75"
click at [415, 199] on icon at bounding box center [415, 201] width 6 height 5
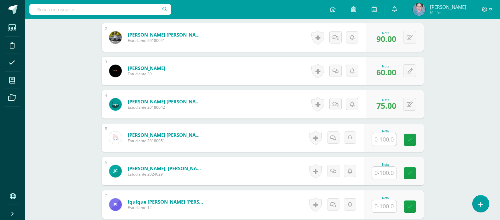
click at [388, 138] on input "text" at bounding box center [384, 140] width 25 height 12
type input "95"
click at [415, 141] on icon at bounding box center [415, 139] width 6 height 5
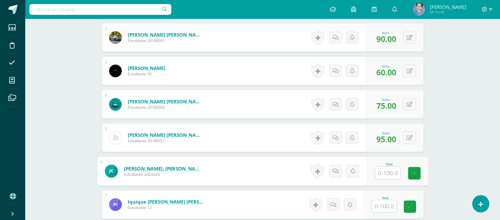
click at [387, 173] on input "text" at bounding box center [387, 173] width 25 height 13
type input "60"
click at [412, 173] on icon at bounding box center [415, 173] width 6 height 5
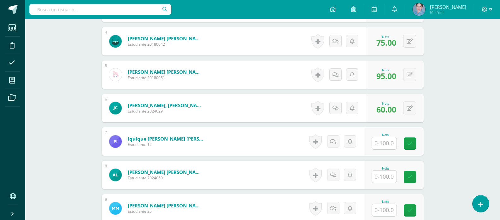
click at [385, 143] on input "text" at bounding box center [384, 143] width 25 height 12
type input "90"
click at [414, 143] on icon at bounding box center [415, 143] width 6 height 5
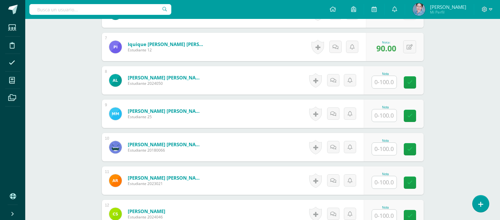
click at [385, 83] on input "text" at bounding box center [384, 82] width 25 height 12
type input "75"
click at [416, 82] on icon at bounding box center [415, 82] width 6 height 5
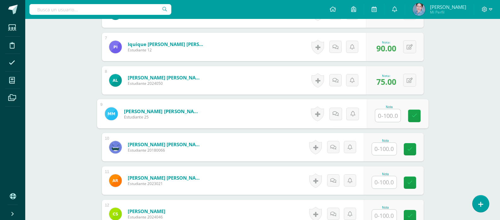
click at [380, 114] on input "text" at bounding box center [387, 116] width 25 height 13
drag, startPoint x: 415, startPoint y: 117, endPoint x: 387, endPoint y: 145, distance: 39.7
click at [410, 123] on div "Nota 60" at bounding box center [398, 113] width 62 height 29
type input "60"
click at [386, 147] on input "text" at bounding box center [384, 149] width 25 height 12
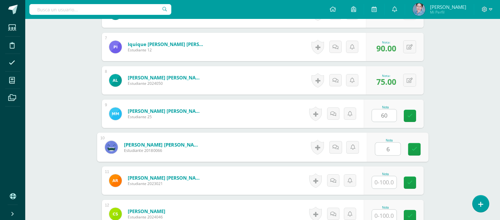
type input "60"
drag, startPoint x: 410, startPoint y: 114, endPoint x: 410, endPoint y: 135, distance: 20.8
click at [410, 118] on icon at bounding box center [410, 115] width 5 height 5
click at [411, 150] on link at bounding box center [414, 149] width 13 height 13
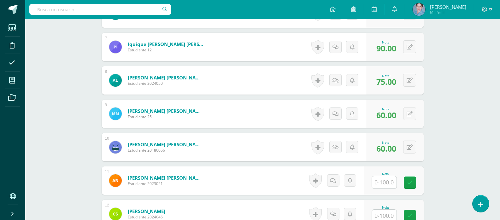
scroll to position [457, 0]
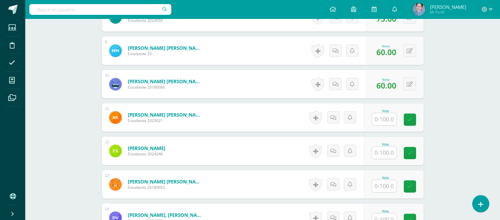
click at [381, 121] on input "text" at bounding box center [384, 119] width 25 height 12
drag, startPoint x: 416, startPoint y: 119, endPoint x: 397, endPoint y: 143, distance: 31.3
click at [414, 125] on link at bounding box center [414, 120] width 13 height 13
type input "85"
click at [388, 153] on input "text" at bounding box center [384, 153] width 25 height 12
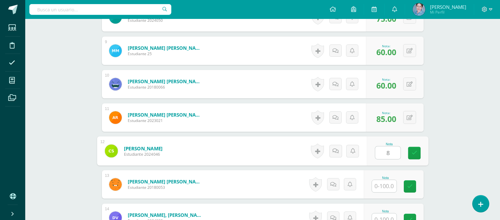
type input "80"
click at [413, 151] on icon at bounding box center [415, 153] width 6 height 5
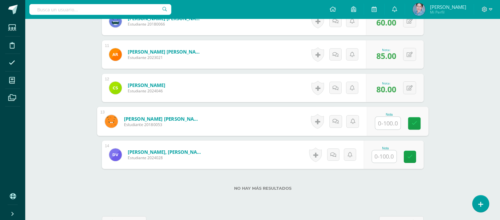
click at [386, 123] on input "text" at bounding box center [387, 123] width 25 height 13
type input "70"
drag, startPoint x: 413, startPoint y: 118, endPoint x: 386, endPoint y: 148, distance: 40.5
click at [412, 120] on link at bounding box center [414, 123] width 13 height 13
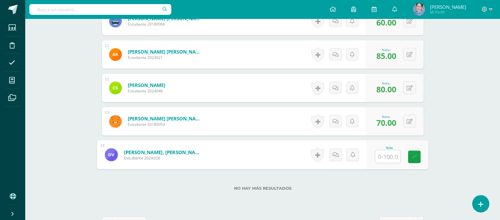
click at [386, 158] on input "text" at bounding box center [387, 157] width 25 height 13
type input "90"
click at [416, 157] on icon at bounding box center [415, 156] width 6 height 5
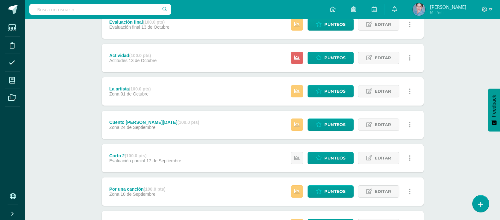
scroll to position [253, 0]
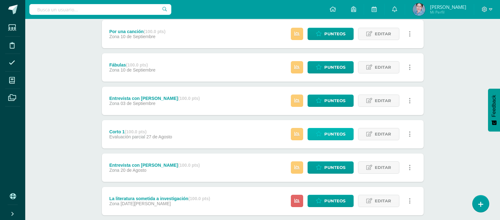
click at [330, 133] on span "Punteos" at bounding box center [335, 135] width 21 height 12
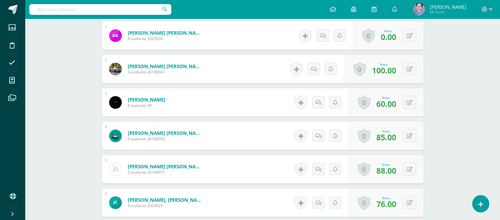
scroll to position [109, 0]
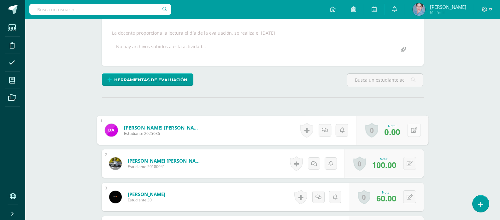
click at [411, 129] on icon at bounding box center [414, 130] width 6 height 5
type input "25"
click at [398, 128] on link at bounding box center [397, 132] width 13 height 13
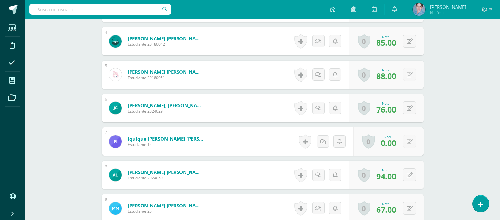
scroll to position [362, 0]
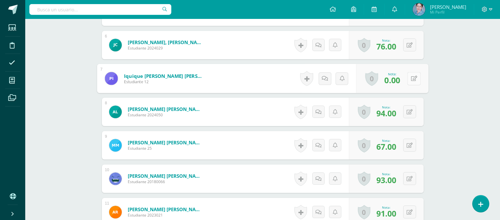
click at [408, 77] on button at bounding box center [414, 78] width 13 height 13
type input "90"
click at [398, 80] on icon at bounding box center [398, 80] width 6 height 5
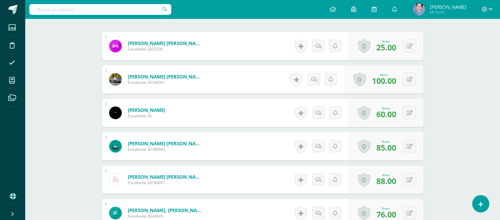
scroll to position [130, 0]
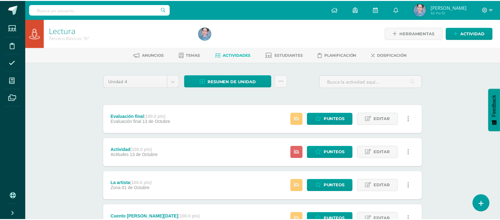
scroll to position [158, 0]
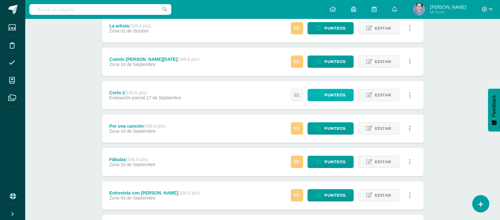
click at [336, 95] on span "Punteos" at bounding box center [335, 95] width 21 height 12
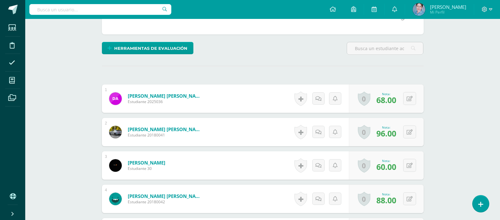
scroll to position [15, 0]
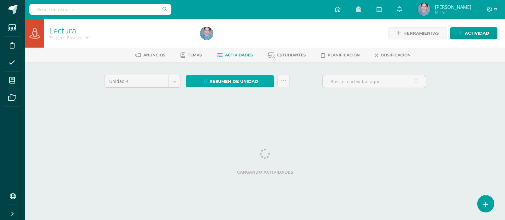
click at [206, 81] on icon at bounding box center [204, 81] width 5 height 5
click at [205, 80] on icon at bounding box center [204, 81] width 5 height 5
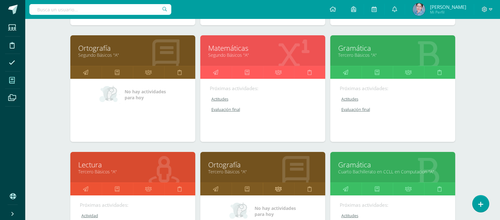
scroll to position [442, 0]
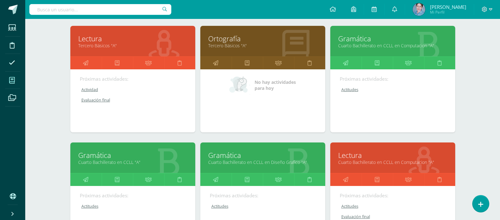
click at [93, 41] on link "Lectura" at bounding box center [132, 39] width 109 height 10
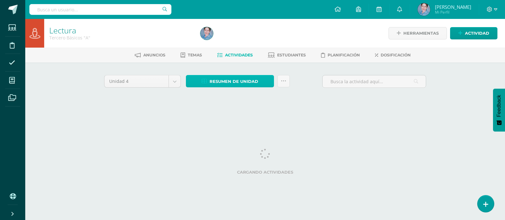
click at [203, 81] on icon at bounding box center [204, 81] width 5 height 5
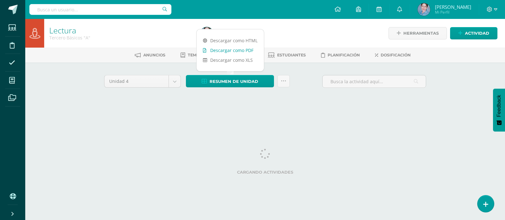
click at [204, 47] on link "Descargar como PDF" at bounding box center [230, 50] width 67 height 10
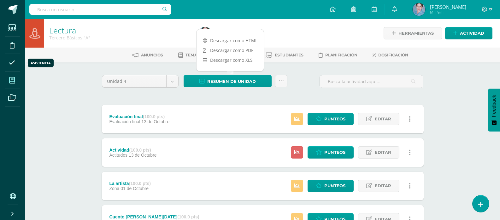
click at [11, 81] on icon at bounding box center [12, 80] width 6 height 6
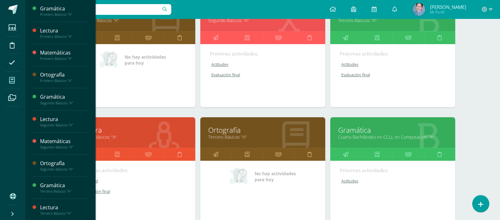
scroll to position [508, 0]
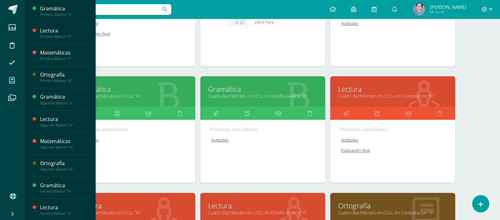
click at [349, 91] on link "Lectura" at bounding box center [392, 89] width 109 height 10
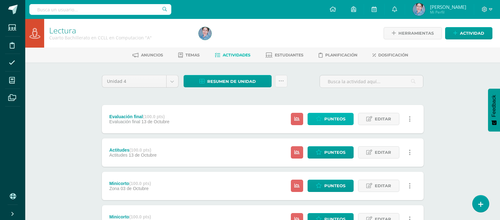
click at [330, 119] on span "Punteos" at bounding box center [335, 119] width 21 height 12
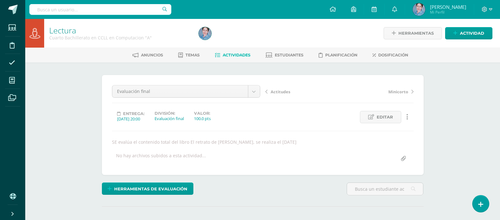
scroll to position [78, 0]
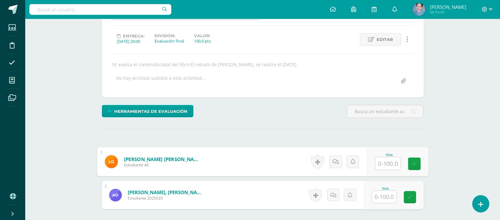
click at [385, 164] on input "text" at bounding box center [387, 164] width 25 height 13
type input "67"
click at [412, 164] on icon at bounding box center [415, 163] width 6 height 5
click at [386, 199] on input "text" at bounding box center [384, 197] width 25 height 12
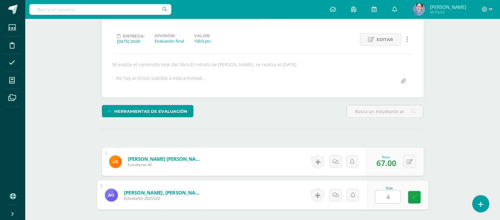
type input "46"
click at [414, 198] on icon at bounding box center [415, 197] width 6 height 5
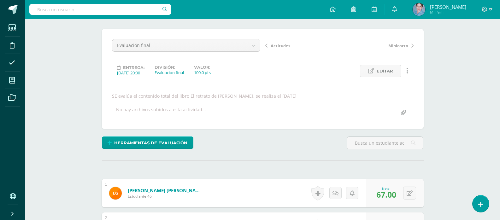
scroll to position [0, 0]
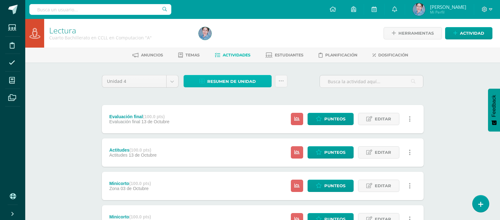
click at [200, 79] on icon at bounding box center [202, 81] width 5 height 5
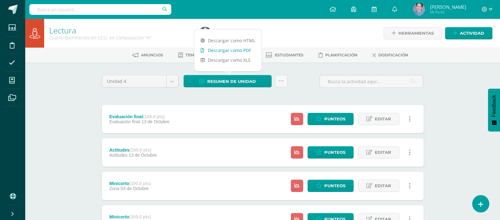
click at [203, 51] on icon at bounding box center [202, 50] width 3 height 4
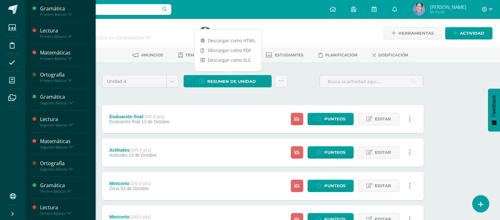
click at [11, 80] on icon at bounding box center [12, 80] width 6 height 6
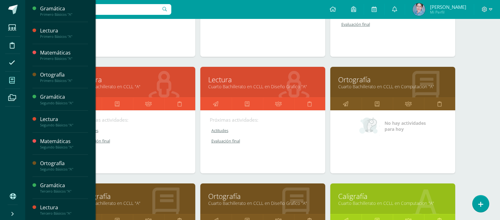
scroll to position [571, 0]
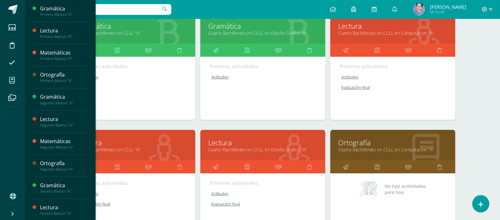
click at [108, 141] on link "Lectura" at bounding box center [132, 143] width 109 height 10
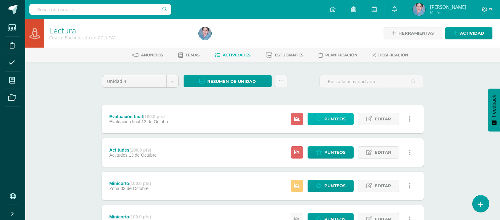
click at [331, 120] on span "Punteos" at bounding box center [335, 119] width 21 height 12
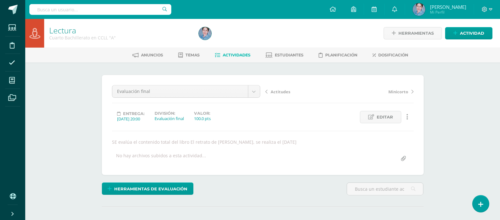
scroll to position [78, 0]
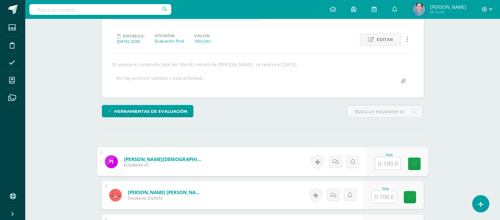
click at [386, 163] on input "text" at bounding box center [387, 164] width 25 height 13
click at [413, 162] on icon at bounding box center [415, 163] width 6 height 5
type input "60"
click at [387, 200] on input "text" at bounding box center [384, 197] width 25 height 12
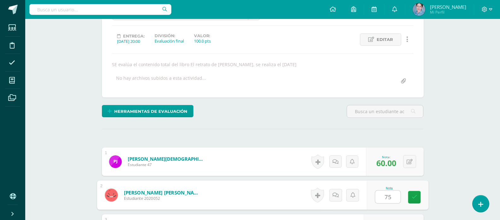
type input "75"
click at [422, 194] on div "Nota 75" at bounding box center [394, 195] width 60 height 28
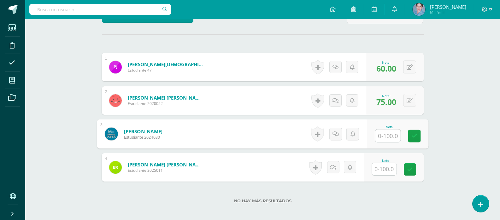
click at [386, 134] on input "text" at bounding box center [387, 136] width 25 height 13
type input "69"
drag, startPoint x: 409, startPoint y: 132, endPoint x: 373, endPoint y: 164, distance: 48.3
click at [408, 135] on link at bounding box center [414, 136] width 13 height 13
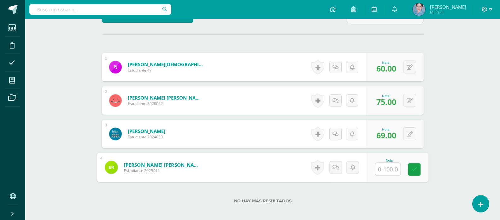
click at [383, 170] on input "text" at bounding box center [387, 169] width 25 height 13
type input "70"
click at [416, 169] on icon at bounding box center [415, 169] width 6 height 5
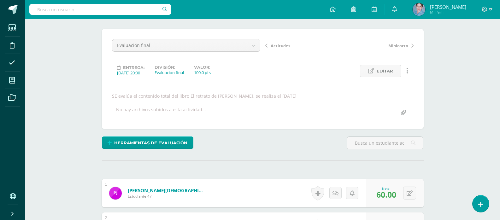
scroll to position [0, 0]
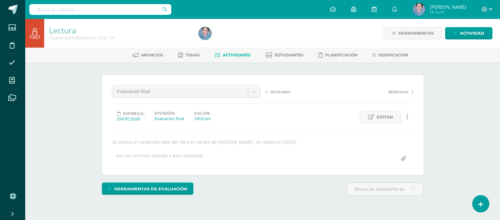
click at [216, 56] on icon at bounding box center [217, 55] width 5 height 5
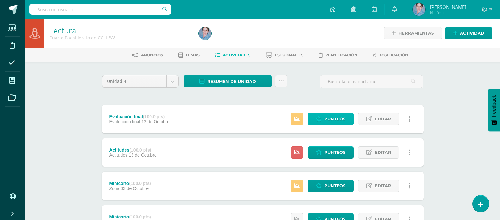
click at [336, 122] on span "Punteos" at bounding box center [335, 119] width 21 height 12
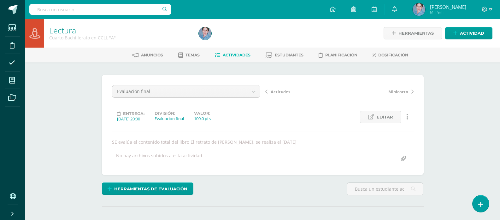
click at [216, 54] on icon at bounding box center [217, 55] width 5 height 5
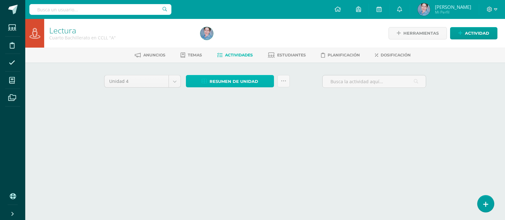
click at [205, 82] on icon at bounding box center [204, 81] width 5 height 5
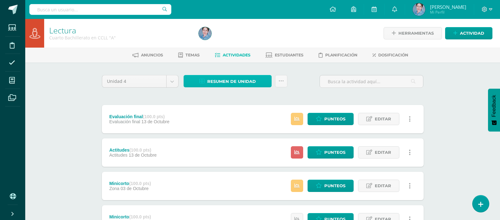
click at [205, 81] on link "Resumen de unidad" at bounding box center [228, 81] width 88 height 12
click at [201, 80] on icon at bounding box center [202, 81] width 5 height 5
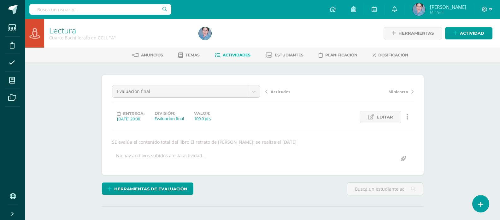
click at [217, 56] on icon at bounding box center [217, 55] width 5 height 5
click at [216, 56] on icon at bounding box center [217, 55] width 5 height 5
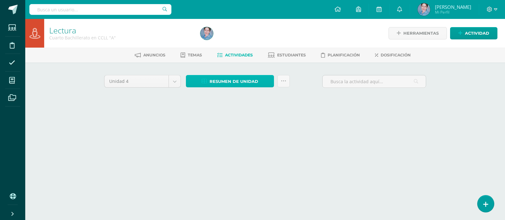
click at [204, 81] on icon at bounding box center [204, 81] width 5 height 5
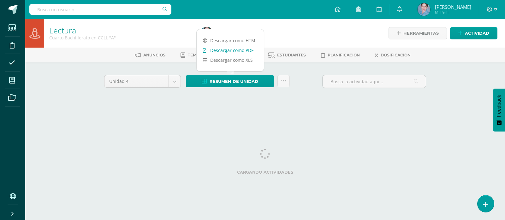
click at [204, 50] on icon at bounding box center [204, 50] width 3 height 4
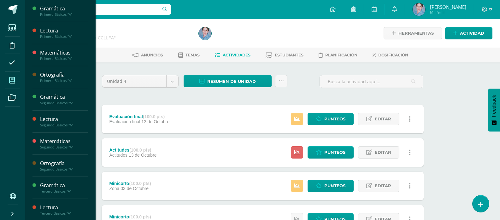
click at [13, 80] on icon at bounding box center [12, 80] width 6 height 6
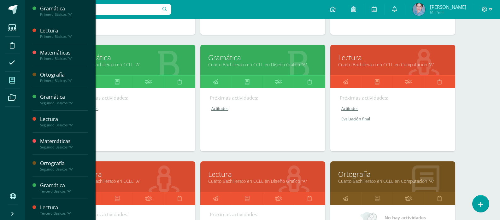
scroll to position [571, 0]
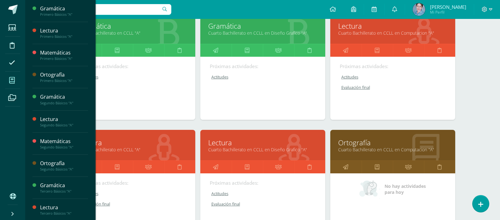
click at [222, 145] on link "Lectura" at bounding box center [262, 143] width 109 height 10
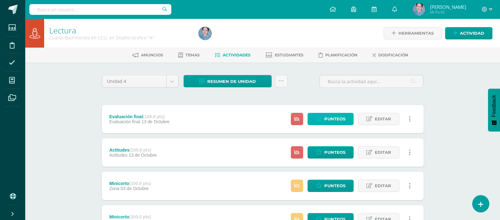
click at [335, 117] on span "Punteos" at bounding box center [335, 119] width 21 height 12
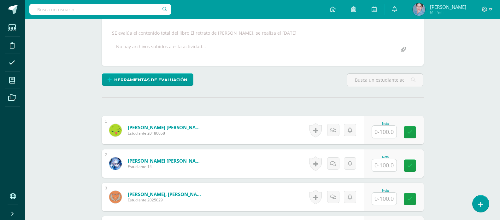
scroll to position [141, 0]
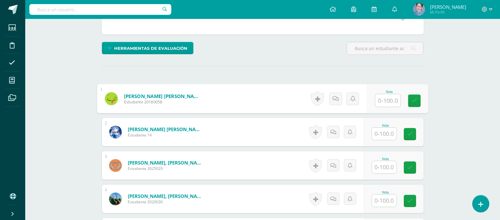
click at [387, 101] on input "text" at bounding box center [387, 100] width 25 height 13
type input "81"
drag, startPoint x: 415, startPoint y: 100, endPoint x: 402, endPoint y: 120, distance: 22.9
click at [415, 101] on icon at bounding box center [415, 100] width 6 height 5
click at [391, 134] on input "text" at bounding box center [384, 134] width 25 height 12
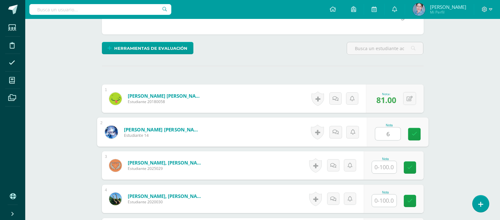
type input "60"
drag, startPoint x: 413, startPoint y: 132, endPoint x: 385, endPoint y: 162, distance: 40.7
click at [409, 139] on link at bounding box center [414, 134] width 13 height 13
click at [385, 167] on input "text" at bounding box center [384, 167] width 25 height 12
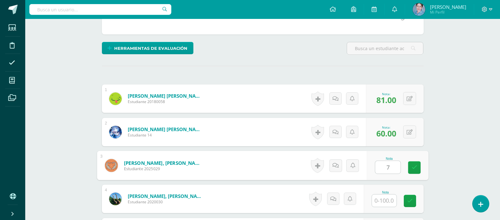
type input "77"
drag, startPoint x: 412, startPoint y: 167, endPoint x: 395, endPoint y: 196, distance: 33.4
click at [412, 168] on icon at bounding box center [415, 167] width 6 height 5
click at [389, 203] on input "text" at bounding box center [384, 201] width 25 height 12
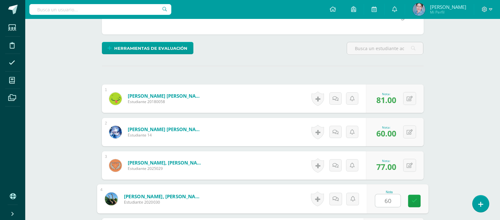
drag, startPoint x: 411, startPoint y: 197, endPoint x: 408, endPoint y: 190, distance: 8.0
click at [411, 194] on div "Nota 60" at bounding box center [398, 199] width 62 height 29
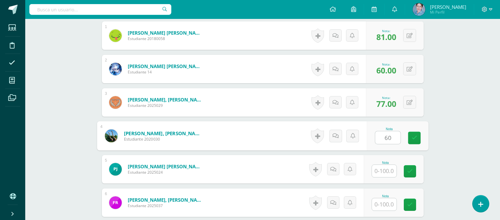
type input "60"
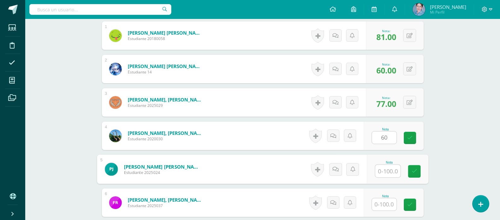
click at [382, 174] on input "text" at bounding box center [387, 171] width 25 height 13
click at [408, 137] on icon at bounding box center [410, 137] width 5 height 5
click at [389, 171] on input "text" at bounding box center [387, 171] width 25 height 13
type input "60"
click at [412, 168] on link at bounding box center [414, 171] width 13 height 13
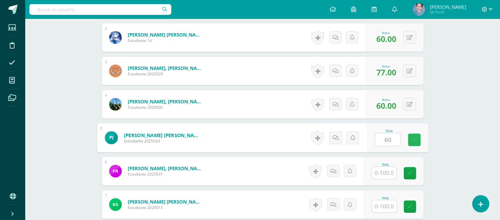
scroll to position [299, 0]
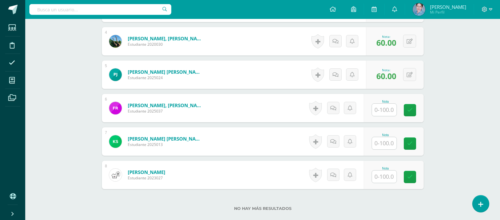
click at [384, 112] on input "text" at bounding box center [384, 110] width 25 height 12
type input "66"
drag, startPoint x: 416, startPoint y: 107, endPoint x: 402, endPoint y: 127, distance: 24.3
click at [413, 115] on link at bounding box center [414, 110] width 13 height 13
click at [385, 142] on input "text" at bounding box center [384, 143] width 25 height 12
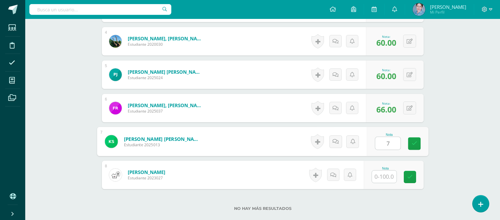
type input "72"
click at [413, 143] on icon at bounding box center [415, 143] width 6 height 5
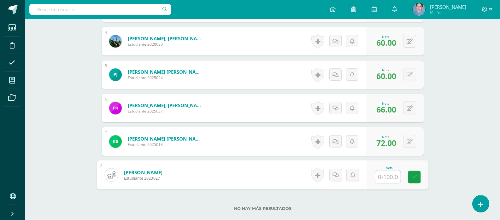
click at [381, 176] on input "text" at bounding box center [387, 177] width 25 height 13
type input "73"
click at [414, 173] on link at bounding box center [414, 177] width 13 height 13
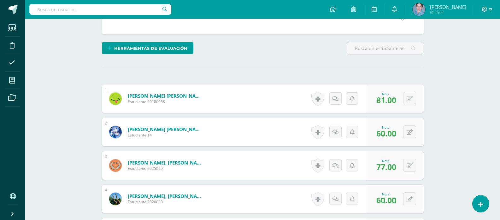
scroll to position [0, 0]
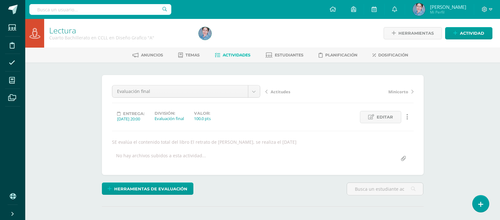
click at [218, 56] on icon at bounding box center [217, 55] width 5 height 5
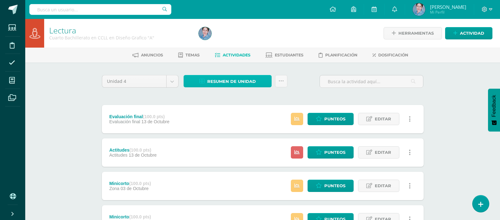
click at [202, 81] on icon at bounding box center [202, 81] width 5 height 5
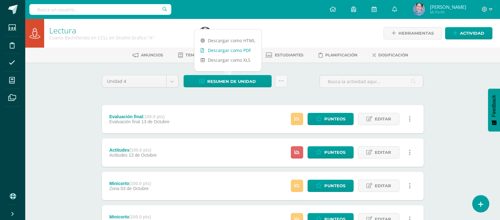
click at [203, 51] on icon at bounding box center [202, 50] width 3 height 4
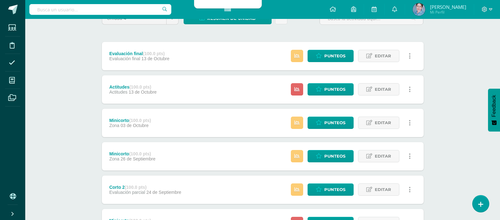
scroll to position [95, 0]
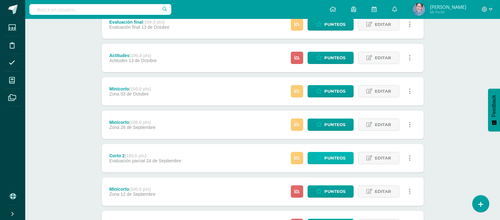
click at [336, 157] on span "Punteos" at bounding box center [335, 159] width 21 height 12
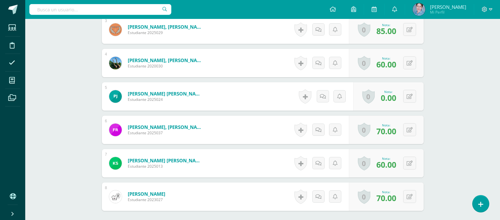
scroll to position [245, 0]
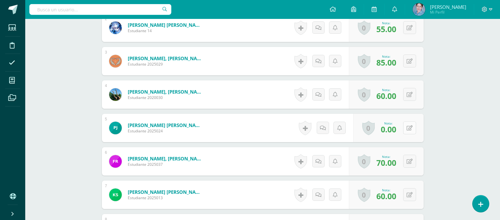
click at [407, 129] on div "0 Logros Logros obtenidos Aún no hay logros agregados Nota: 0.00" at bounding box center [389, 128] width 70 height 28
click at [417, 127] on button at bounding box center [414, 128] width 13 height 13
type input "60"
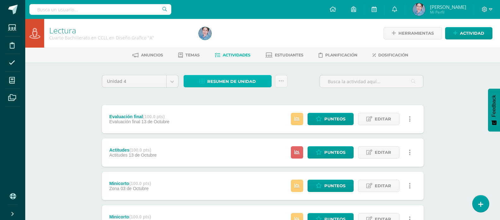
click at [203, 83] on icon at bounding box center [202, 81] width 5 height 5
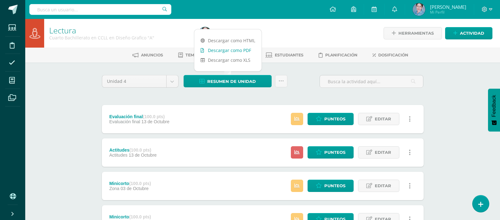
click at [201, 51] on icon at bounding box center [202, 50] width 3 height 4
